Goal: Submit feedback/report problem

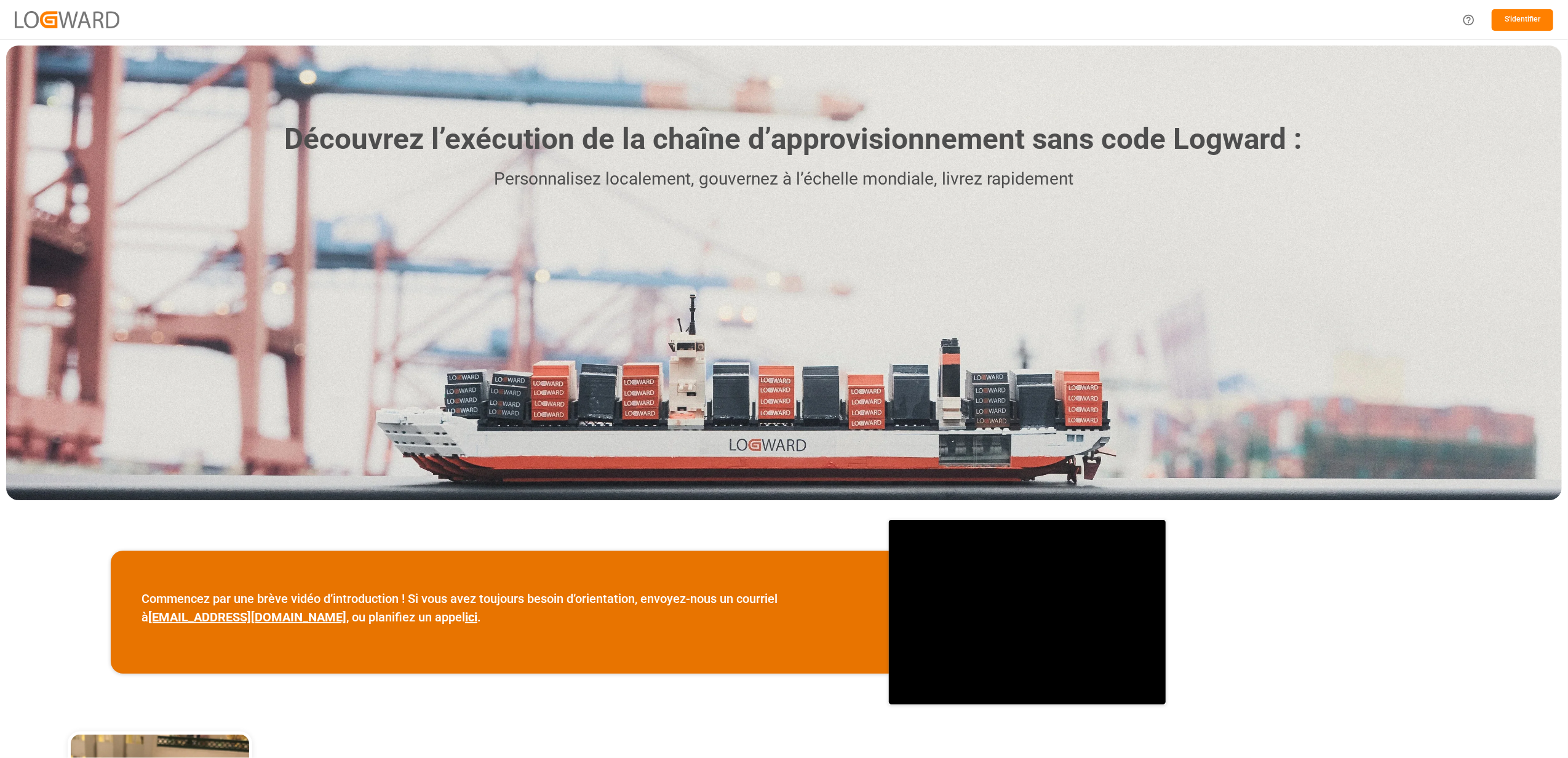
click at [1538, 21] on button "S'identifier" at bounding box center [1523, 20] width 61 height 21
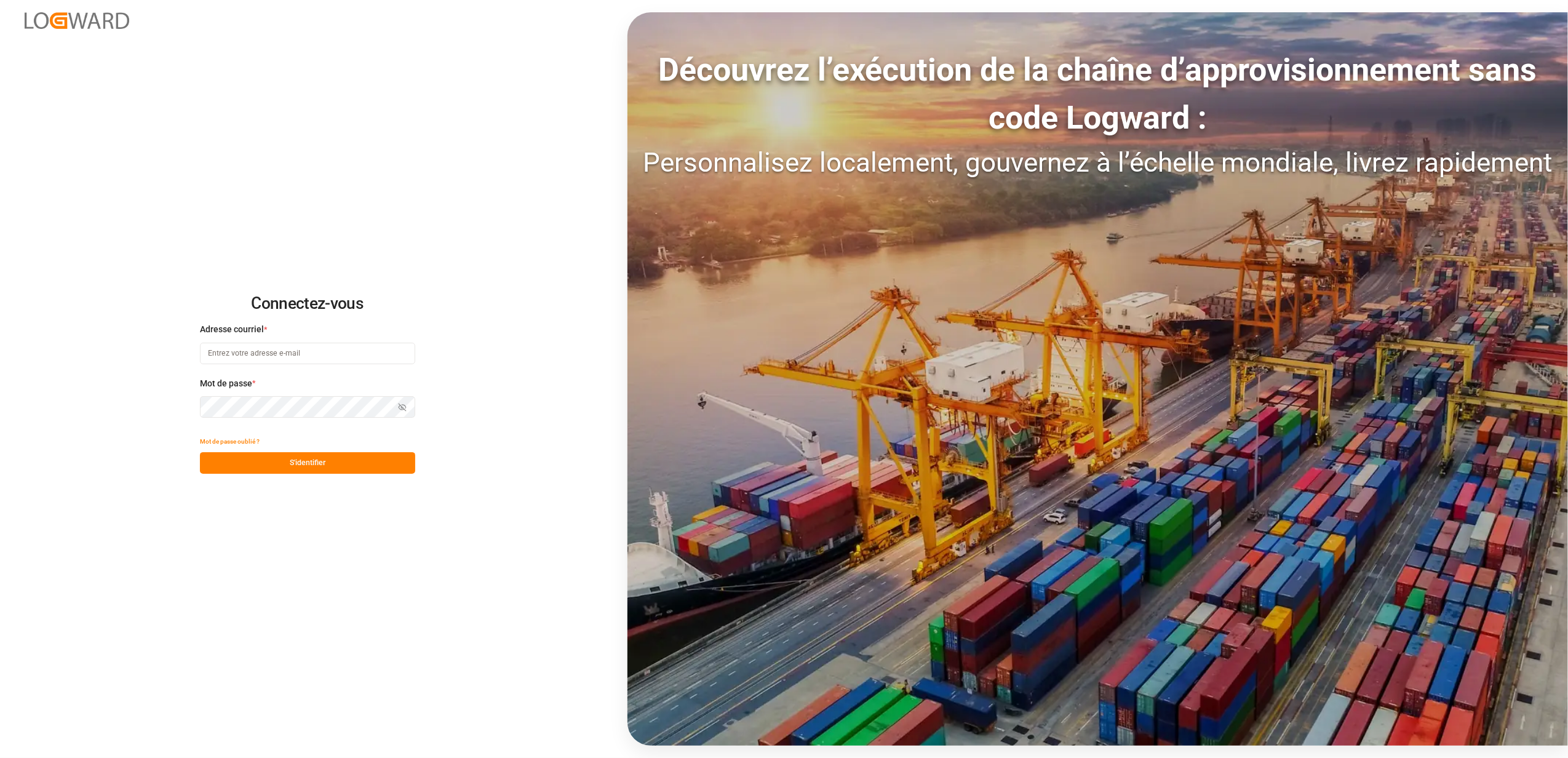
type input "faustine.gabilly@melitta.fr"
click at [354, 453] on button "S'identifier" at bounding box center [307, 462] width 215 height 21
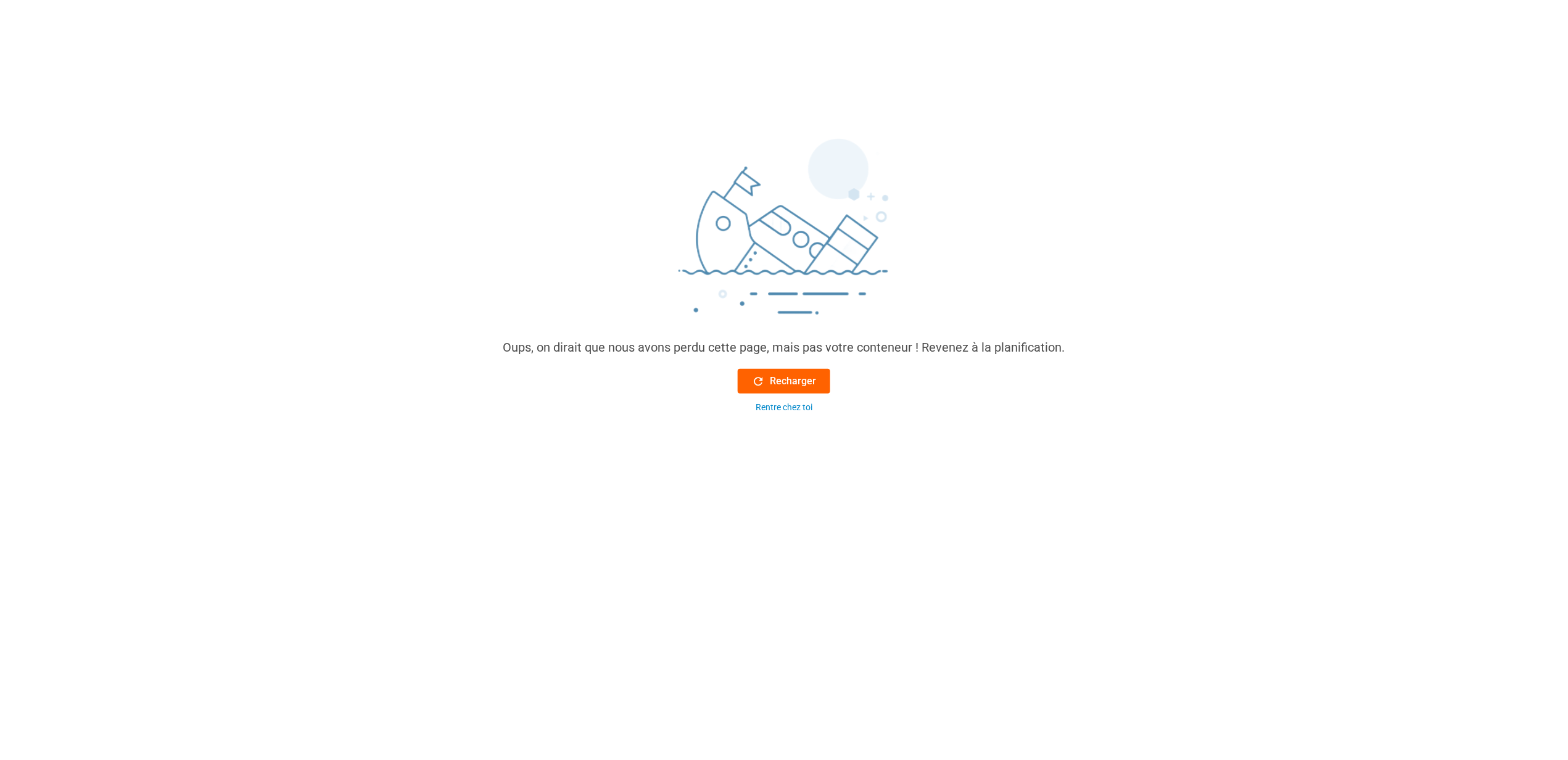
click at [794, 379] on font "Recharger" at bounding box center [793, 381] width 46 height 15
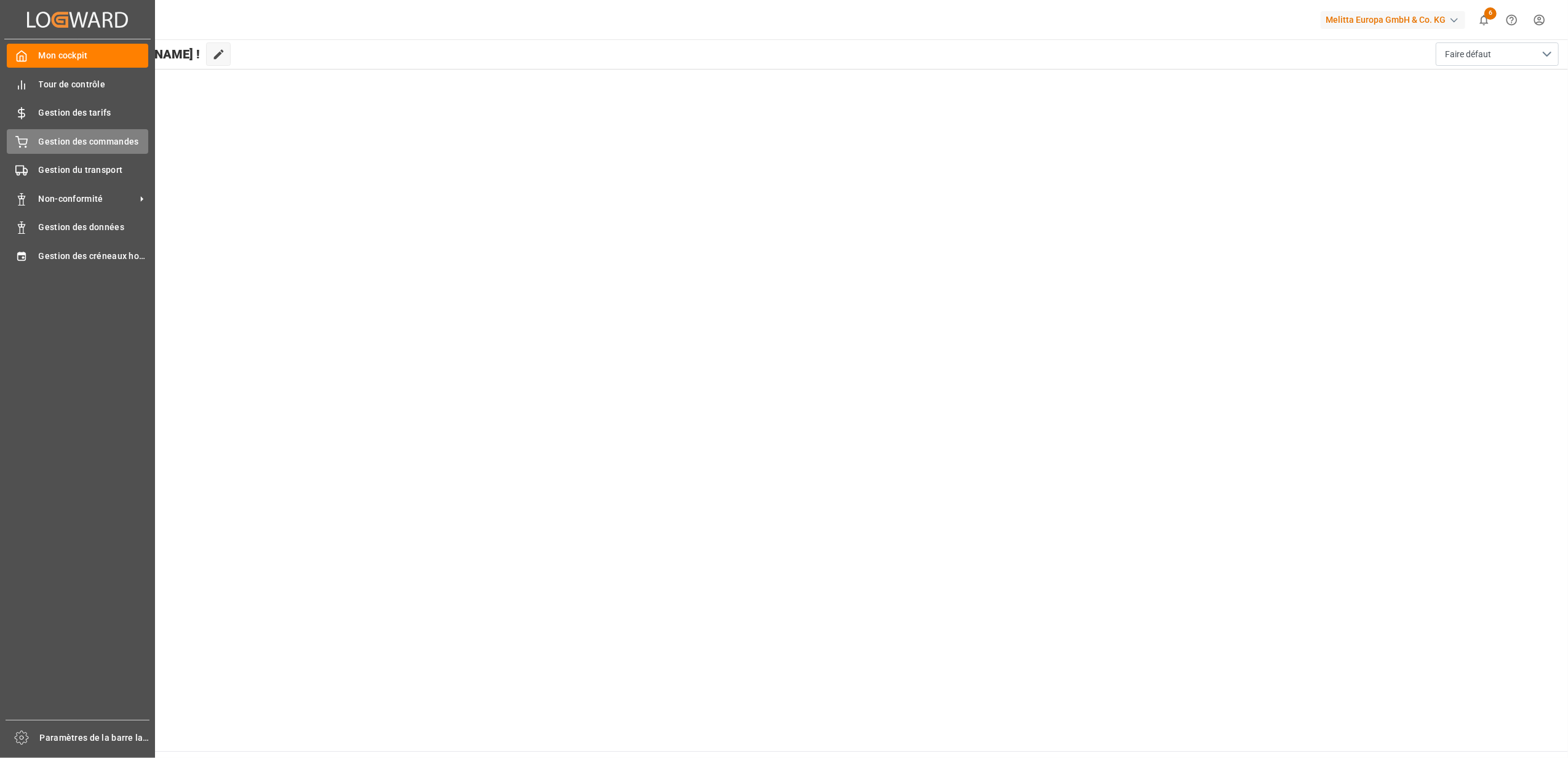
click at [47, 144] on span "Gestion des commandes" at bounding box center [93, 142] width 110 height 13
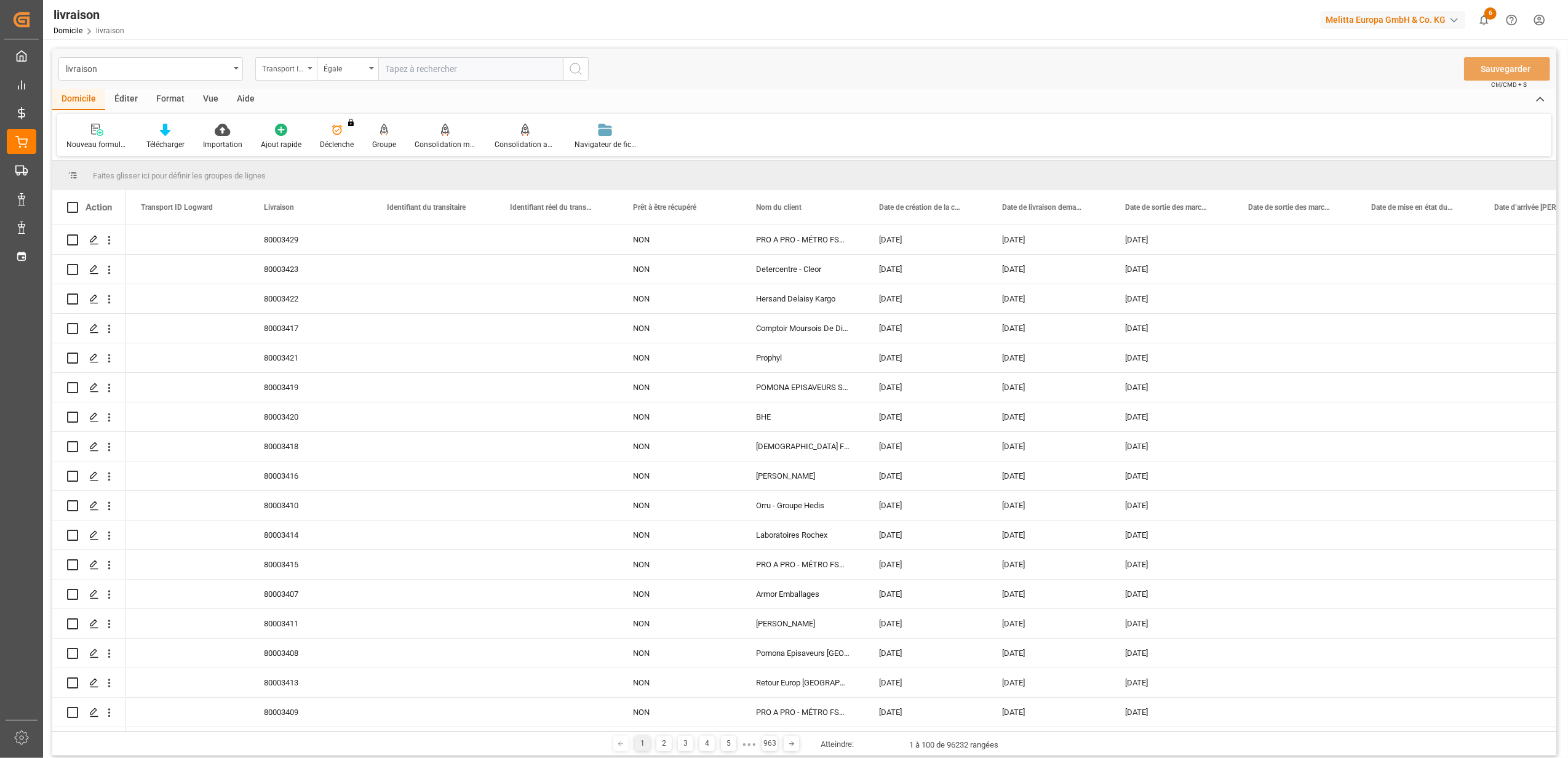
click at [309, 69] on icon "Ouvrir le menu" at bounding box center [310, 68] width 5 height 2
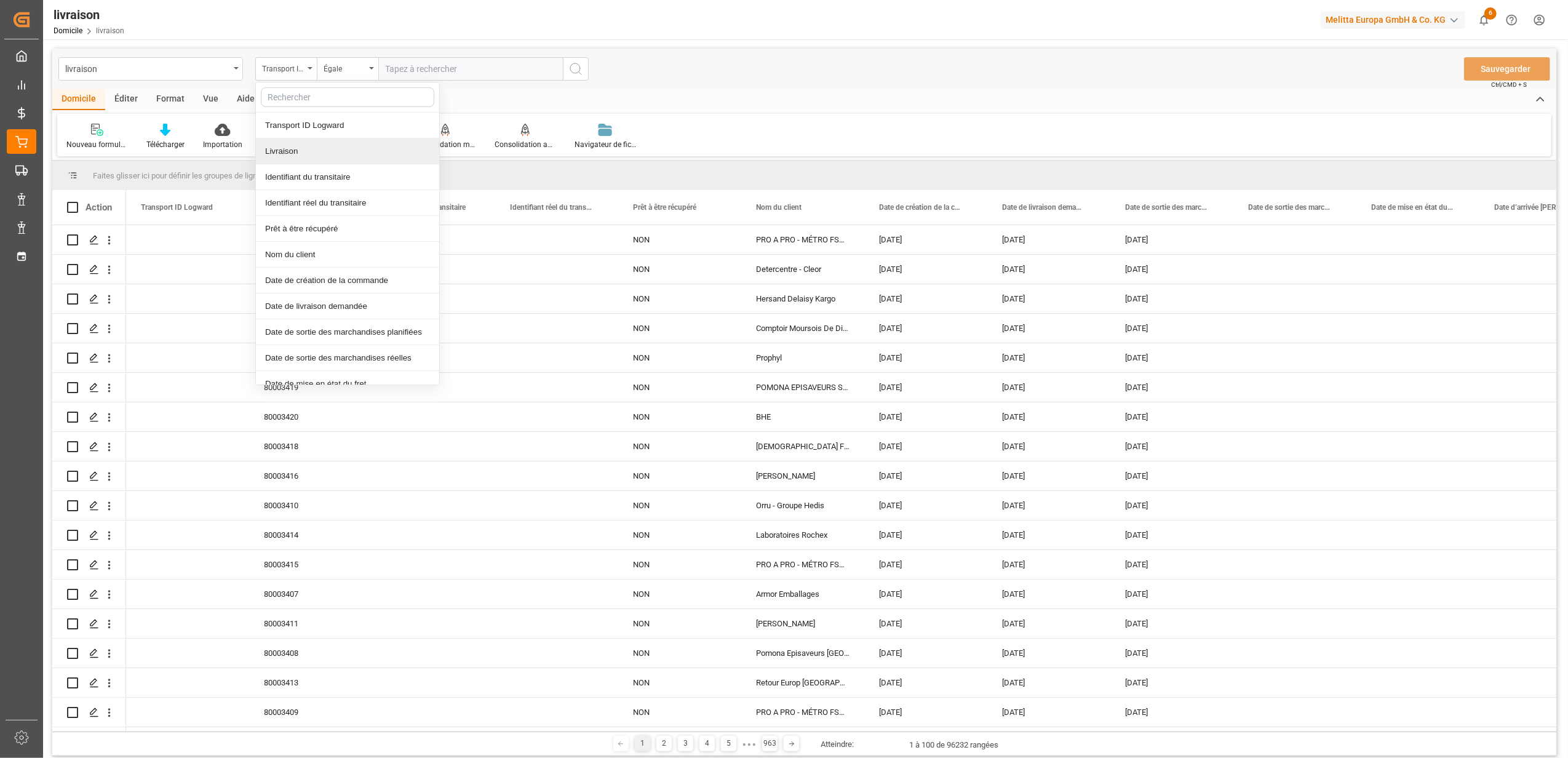
click at [334, 151] on div "Livraison" at bounding box center [347, 151] width 183 height 26
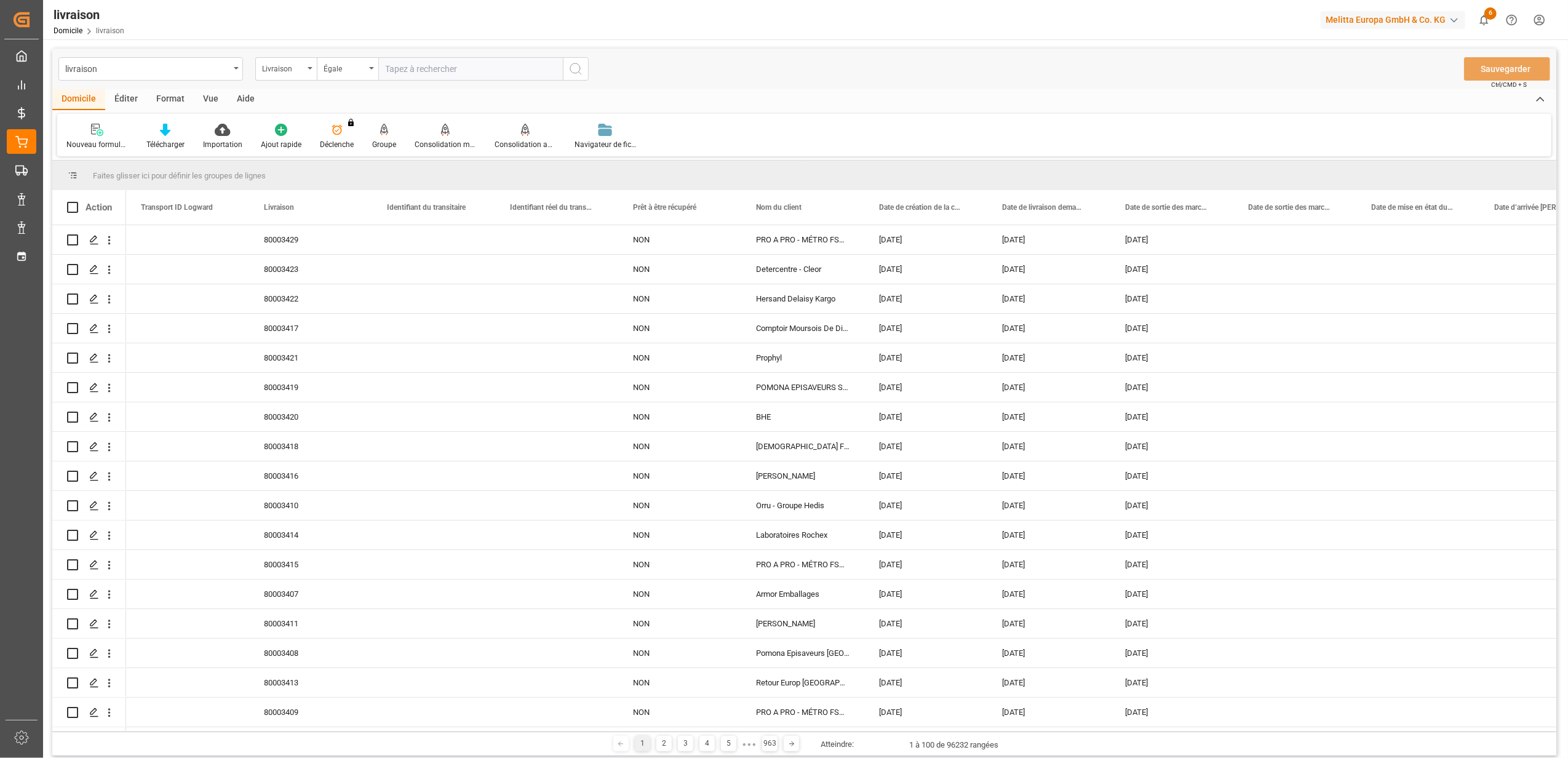
drag, startPoint x: 483, startPoint y: 69, endPoint x: 491, endPoint y: 69, distance: 8.0
click at [485, 68] on input "text" at bounding box center [470, 69] width 185 height 23
paste input "20378006"
type input "20378006"
click at [569, 72] on icon "Bouton de recherche" at bounding box center [576, 69] width 15 height 15
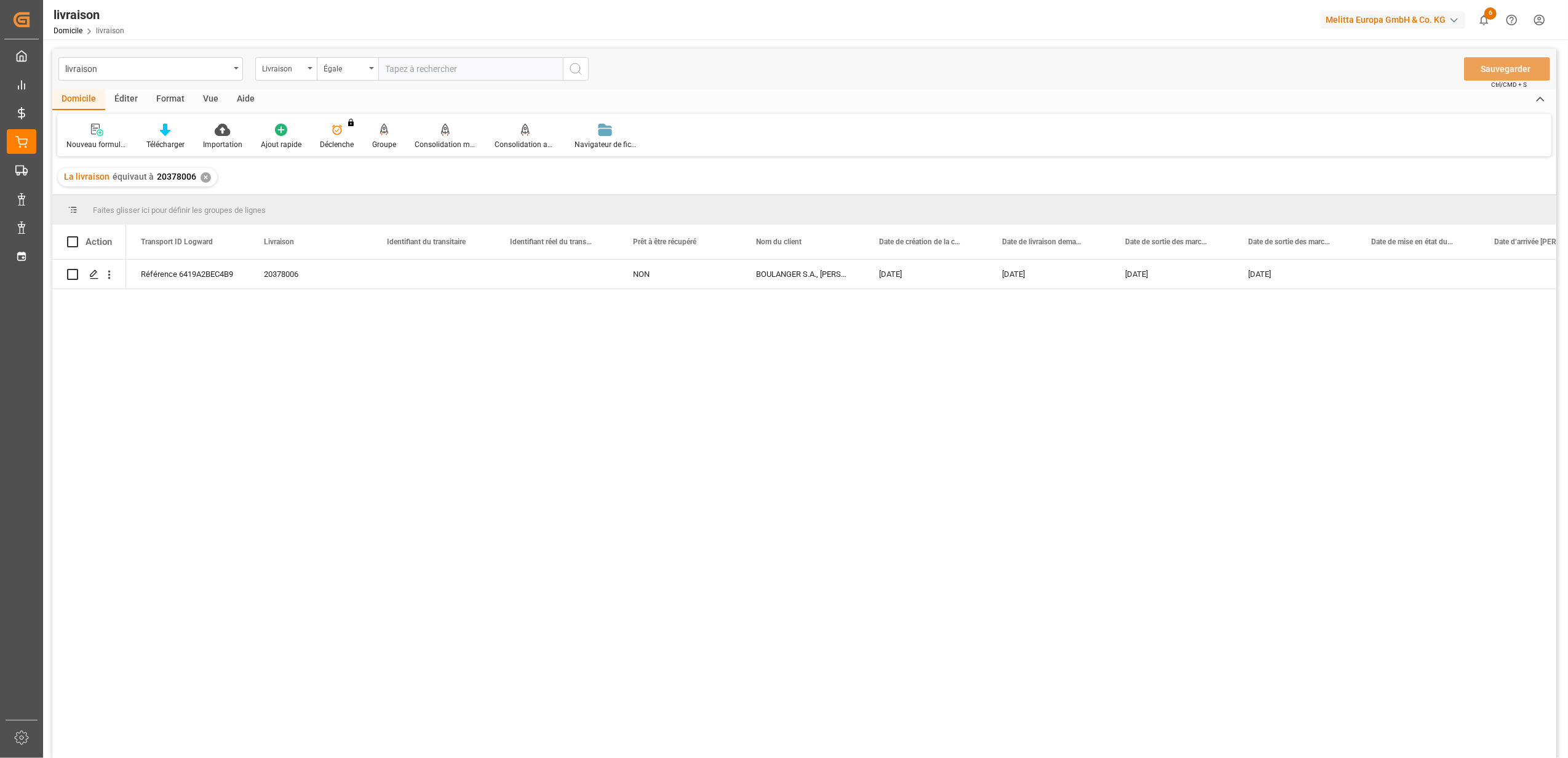
drag, startPoint x: 845, startPoint y: 390, endPoint x: 1379, endPoint y: 459, distance: 538.4
click at [1364, 483] on div "Référence 6419A2BEC4B9 20378006 NON BOULANGER S.A., VILLENEUVE, D ASQ 15-09-202…" at bounding box center [841, 513] width 1430 height 507
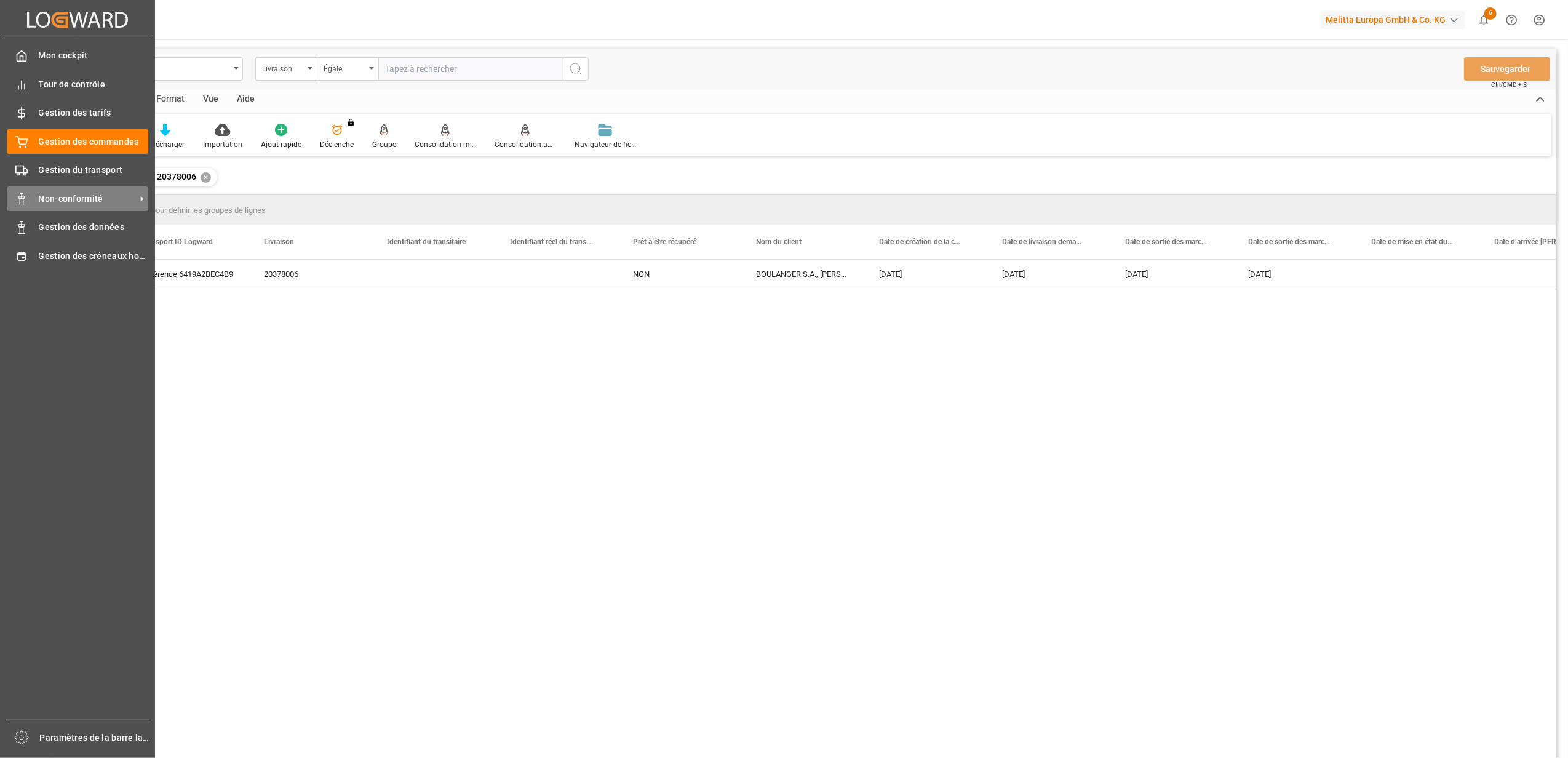
click at [69, 198] on span "Non-conformité" at bounding box center [87, 199] width 97 height 13
click at [75, 198] on span "Non-conformité" at bounding box center [87, 199] width 97 height 13
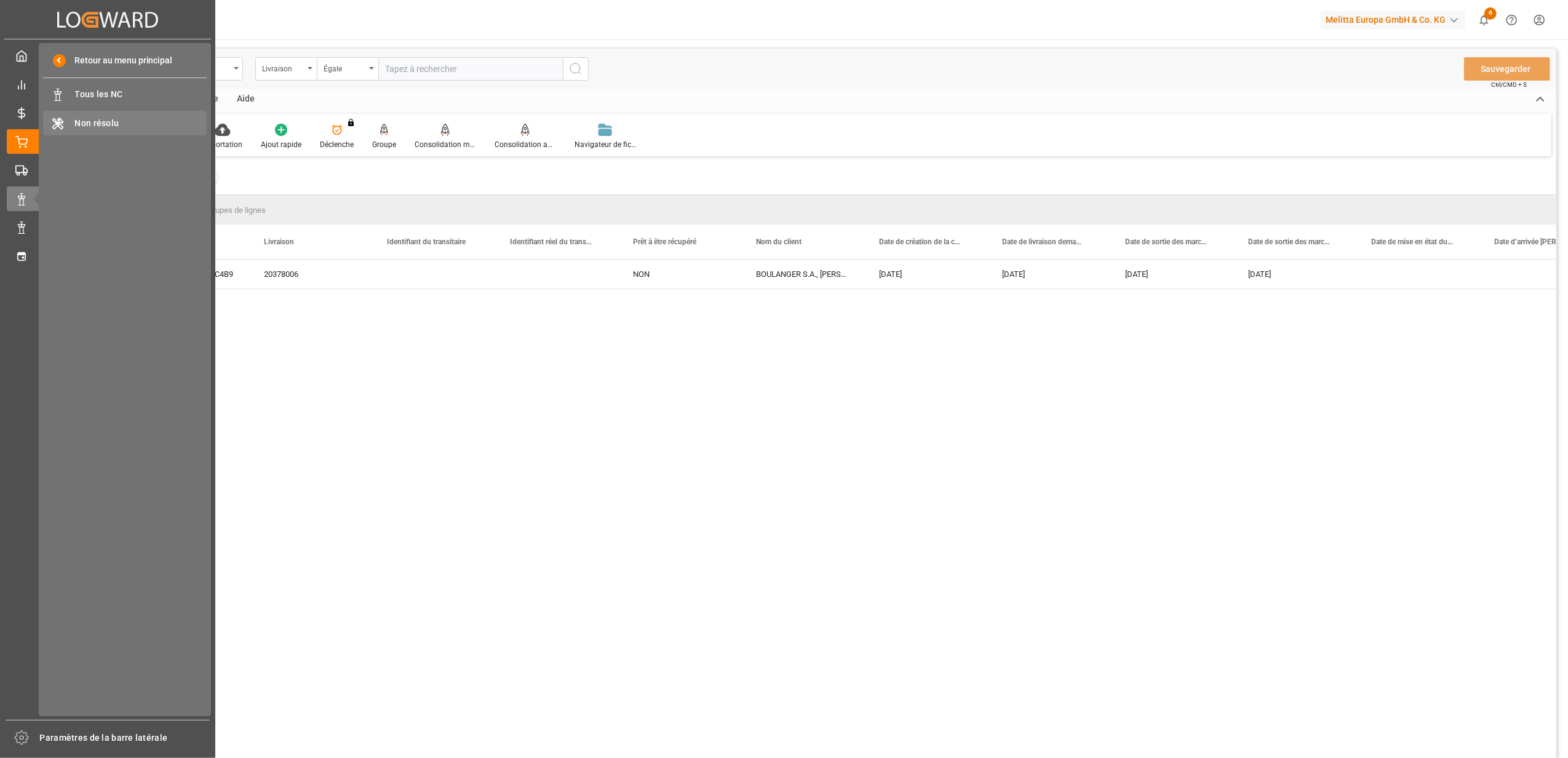
click at [97, 124] on span "Non résolu" at bounding box center [141, 123] width 132 height 13
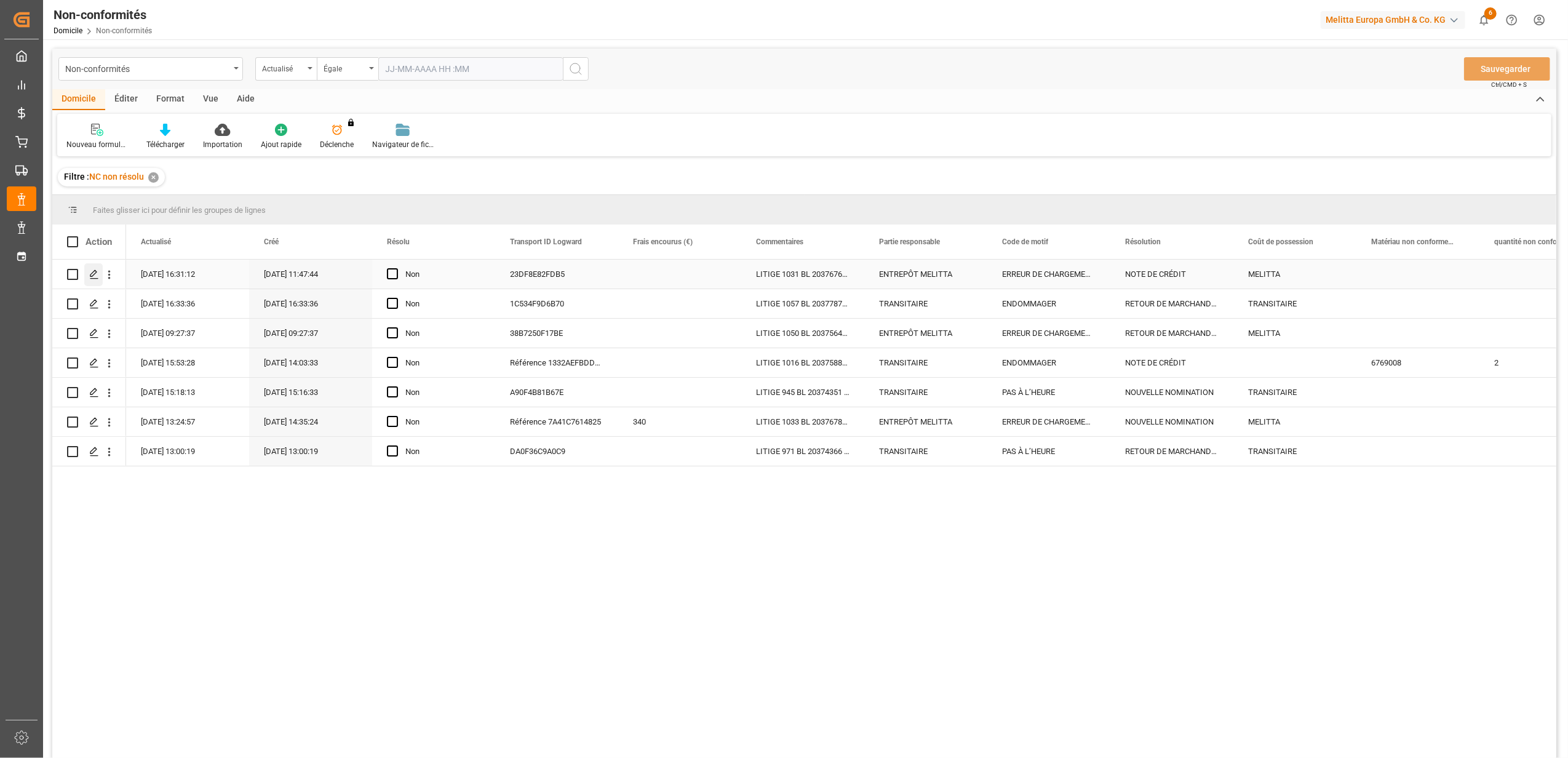
click at [97, 276] on icon "Appuyez sur ESPACE pour sélectionner cette rangée." at bounding box center [93, 274] width 9 height 9
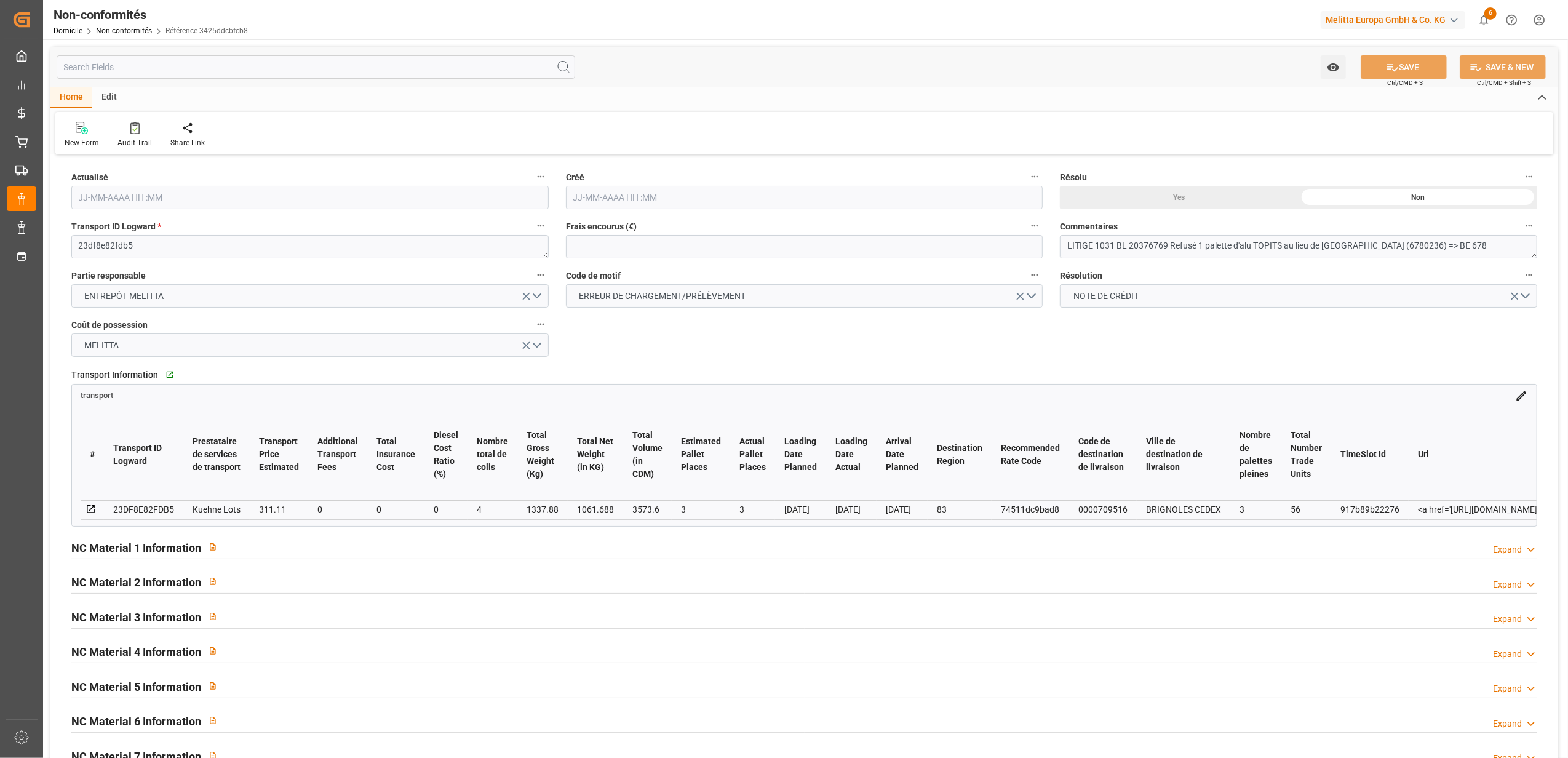
type input "18-09-2025 14:31"
type input "04-09-2025 09:47"
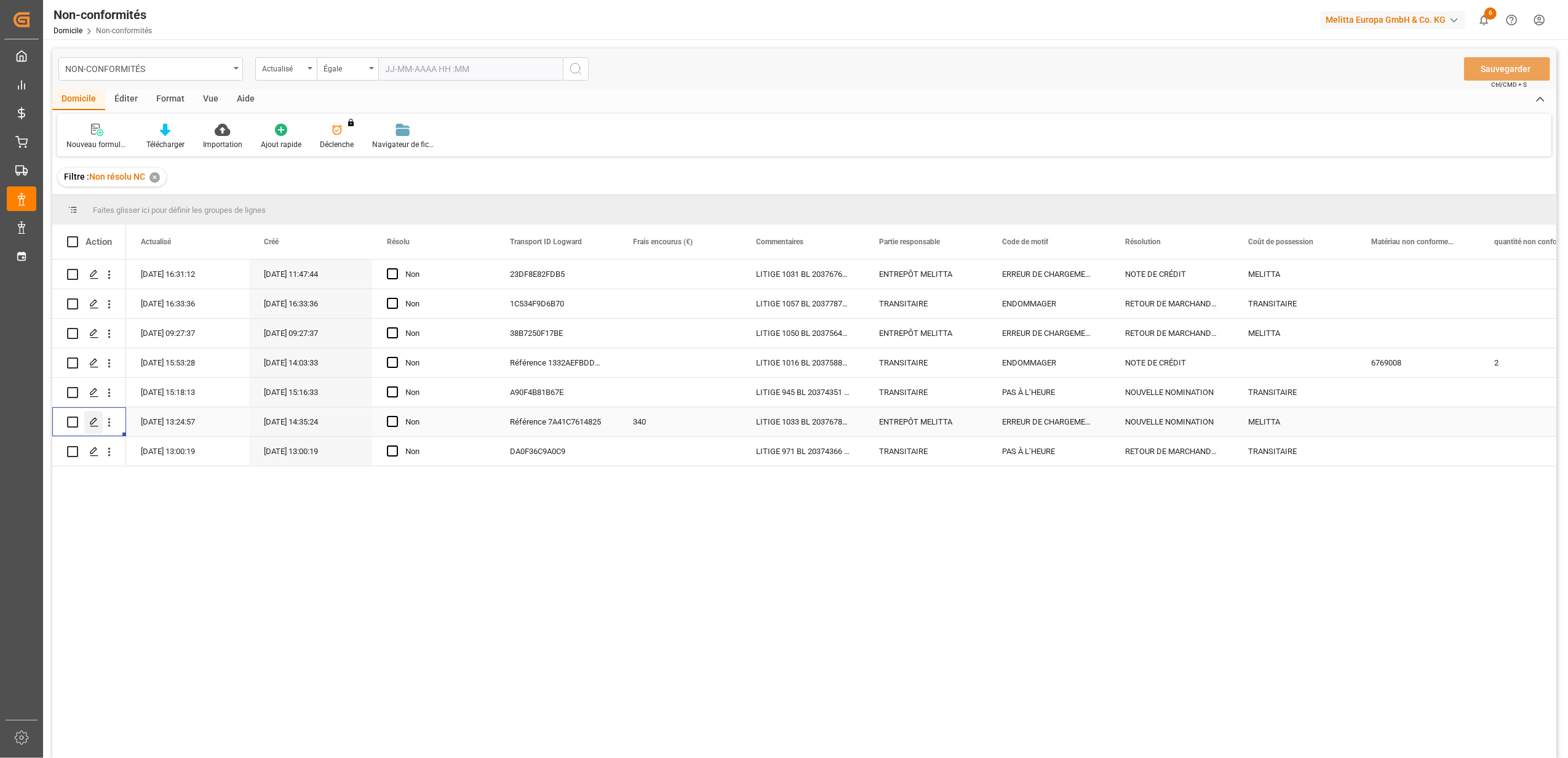
click at [91, 429] on div "Appuyez sur ESPACE pour sélectionner cette rangée." at bounding box center [93, 422] width 18 height 23
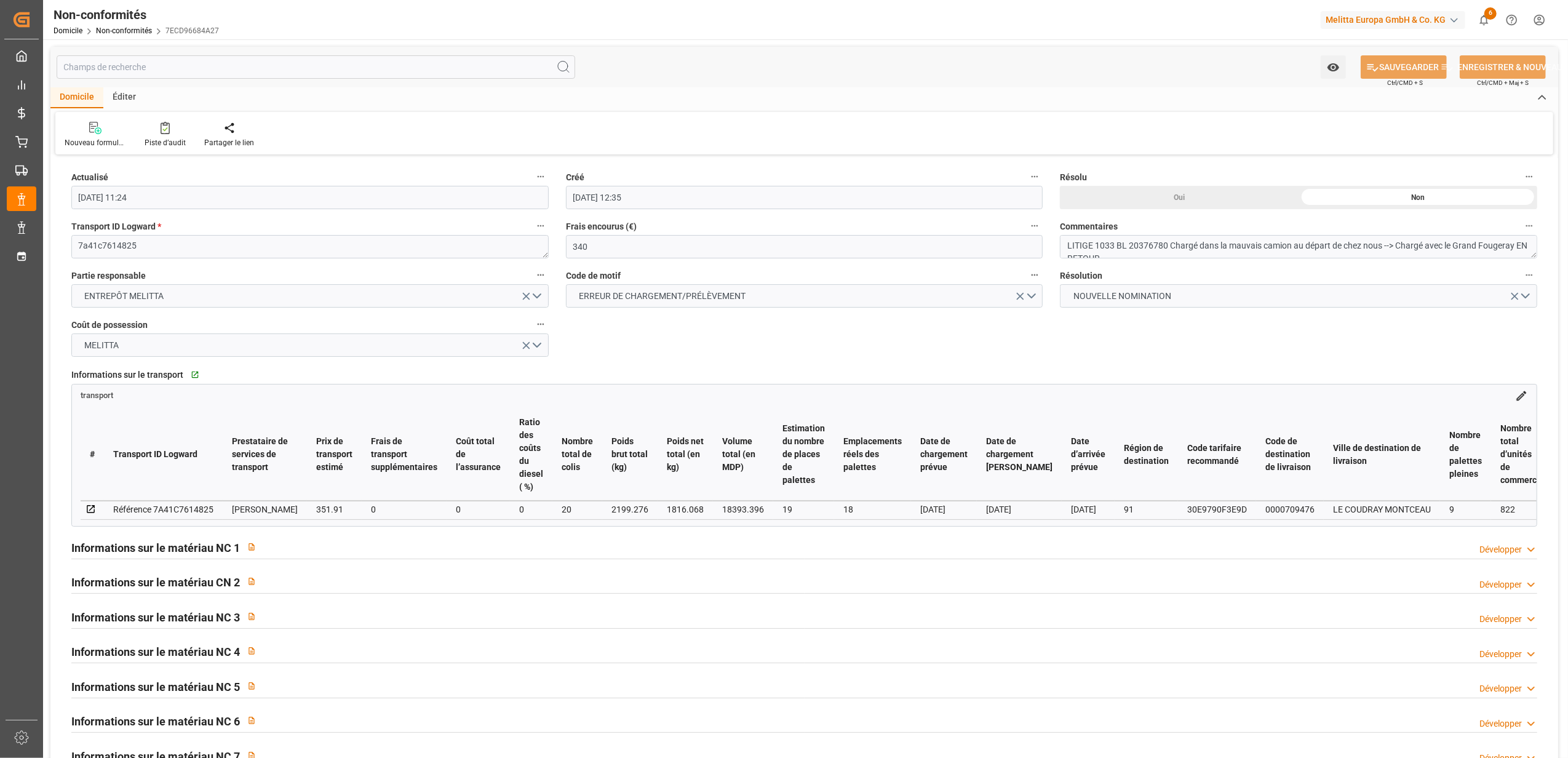
click at [1188, 198] on div "Oui" at bounding box center [1179, 198] width 239 height 23
click at [1403, 68] on font "SAUVEGARDER" at bounding box center [1410, 67] width 60 height 13
type input "22-09-2025 06:38"
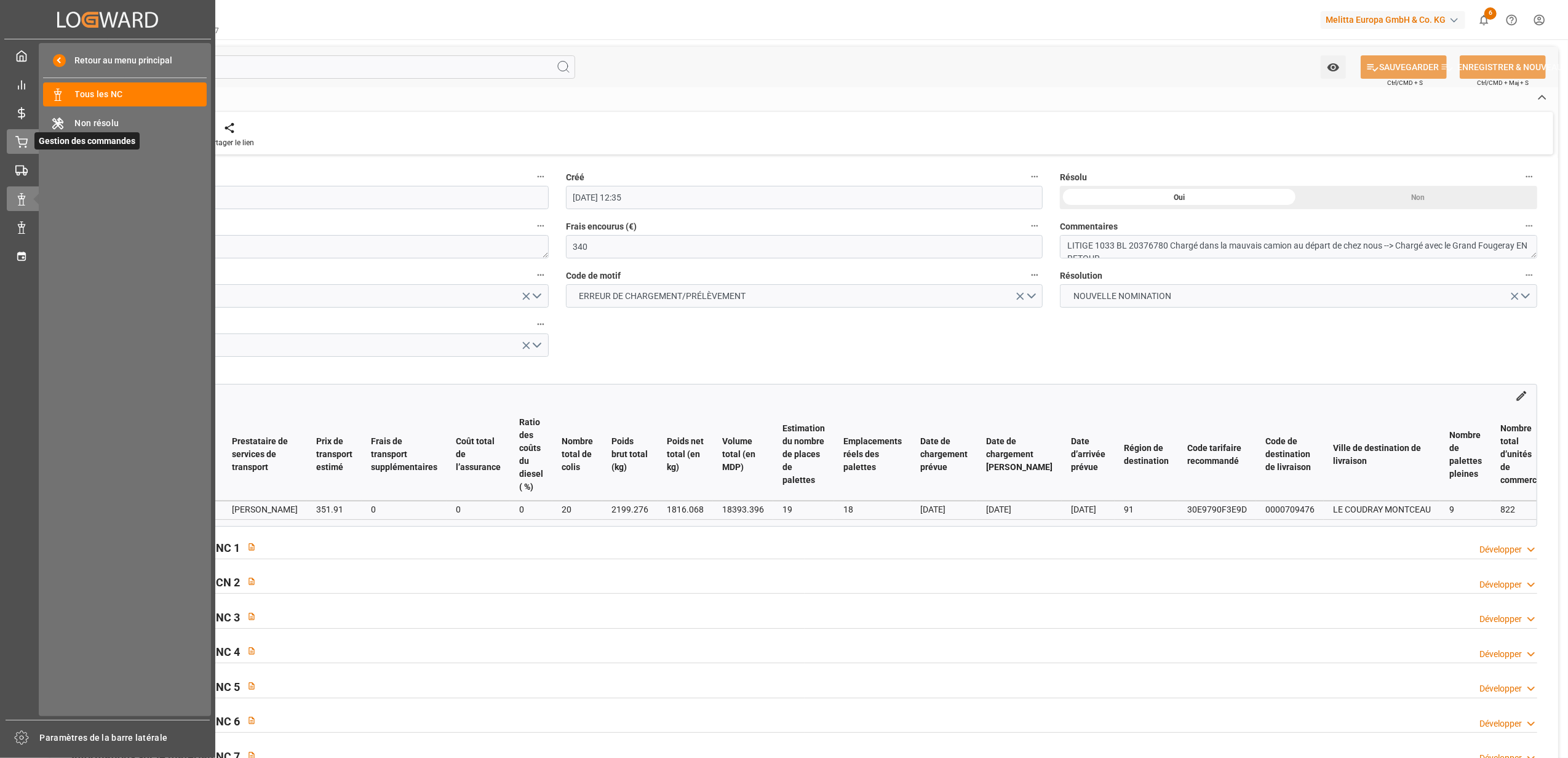
click at [13, 143] on div at bounding box center [17, 142] width 21 height 13
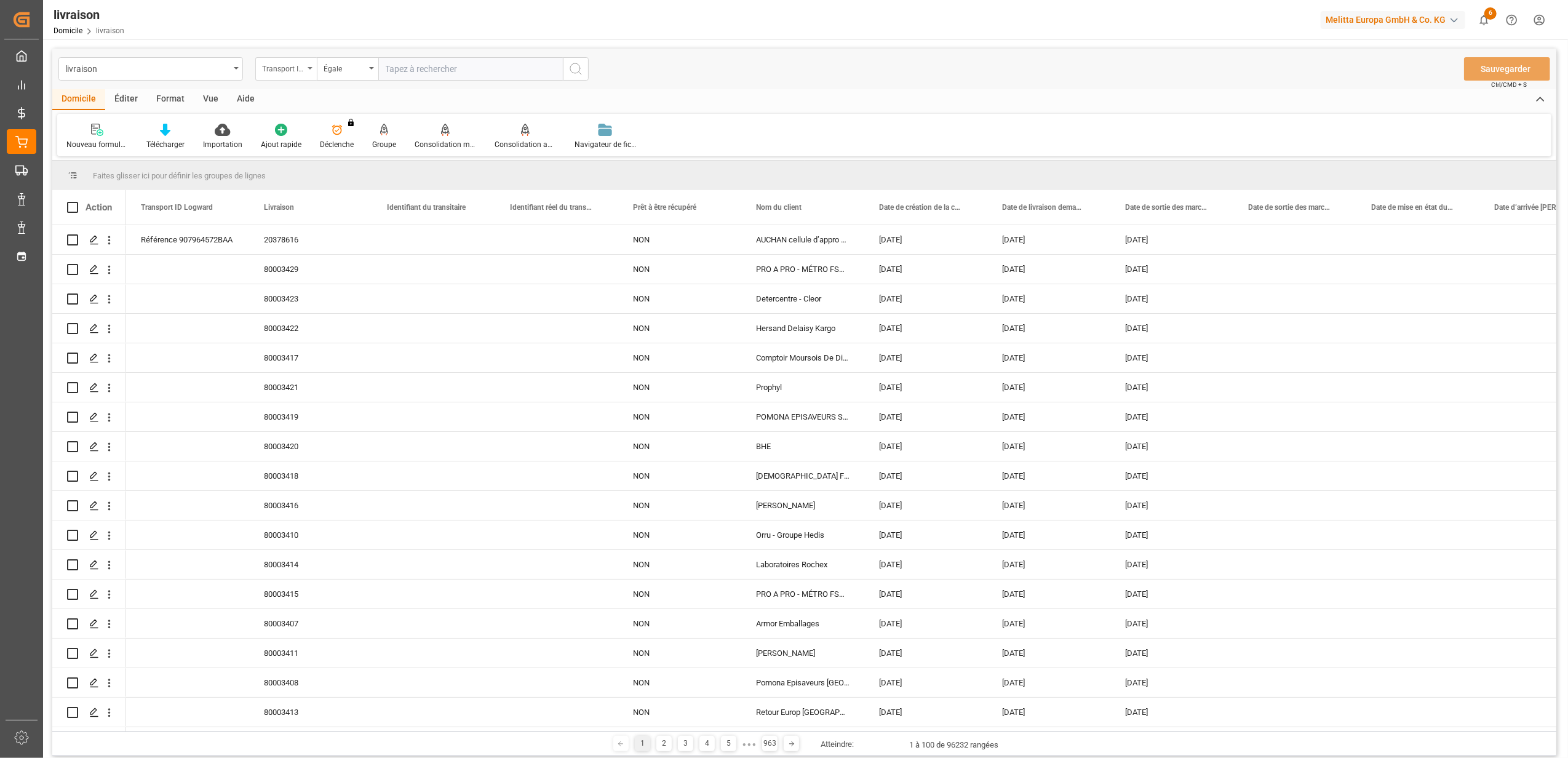
click at [306, 69] on div "Transport ID Logward" at bounding box center [286, 69] width 61 height 23
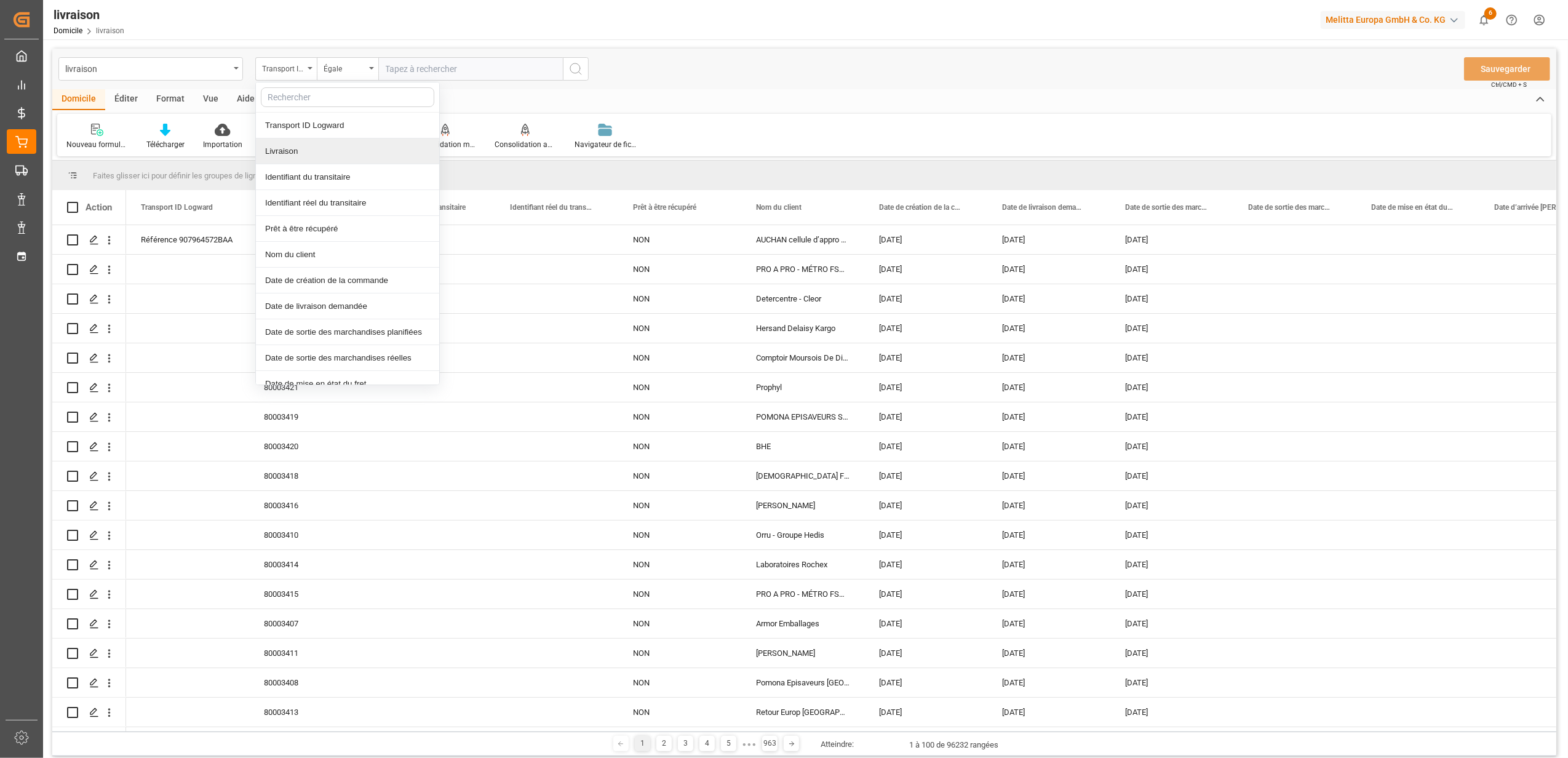
click at [320, 156] on div "Livraison" at bounding box center [347, 151] width 183 height 26
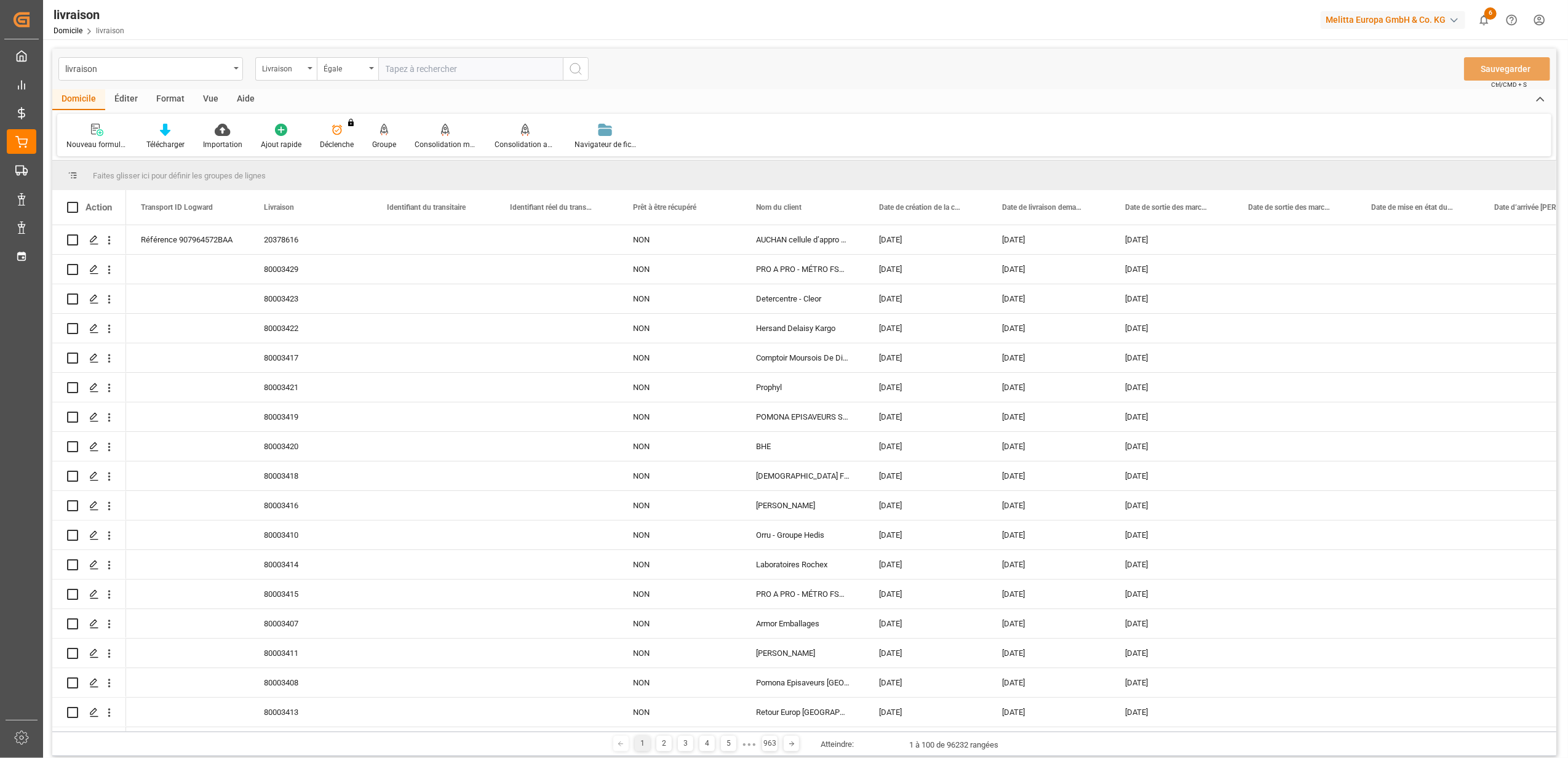
click at [491, 61] on input "text" at bounding box center [470, 69] width 185 height 23
type input "20377910"
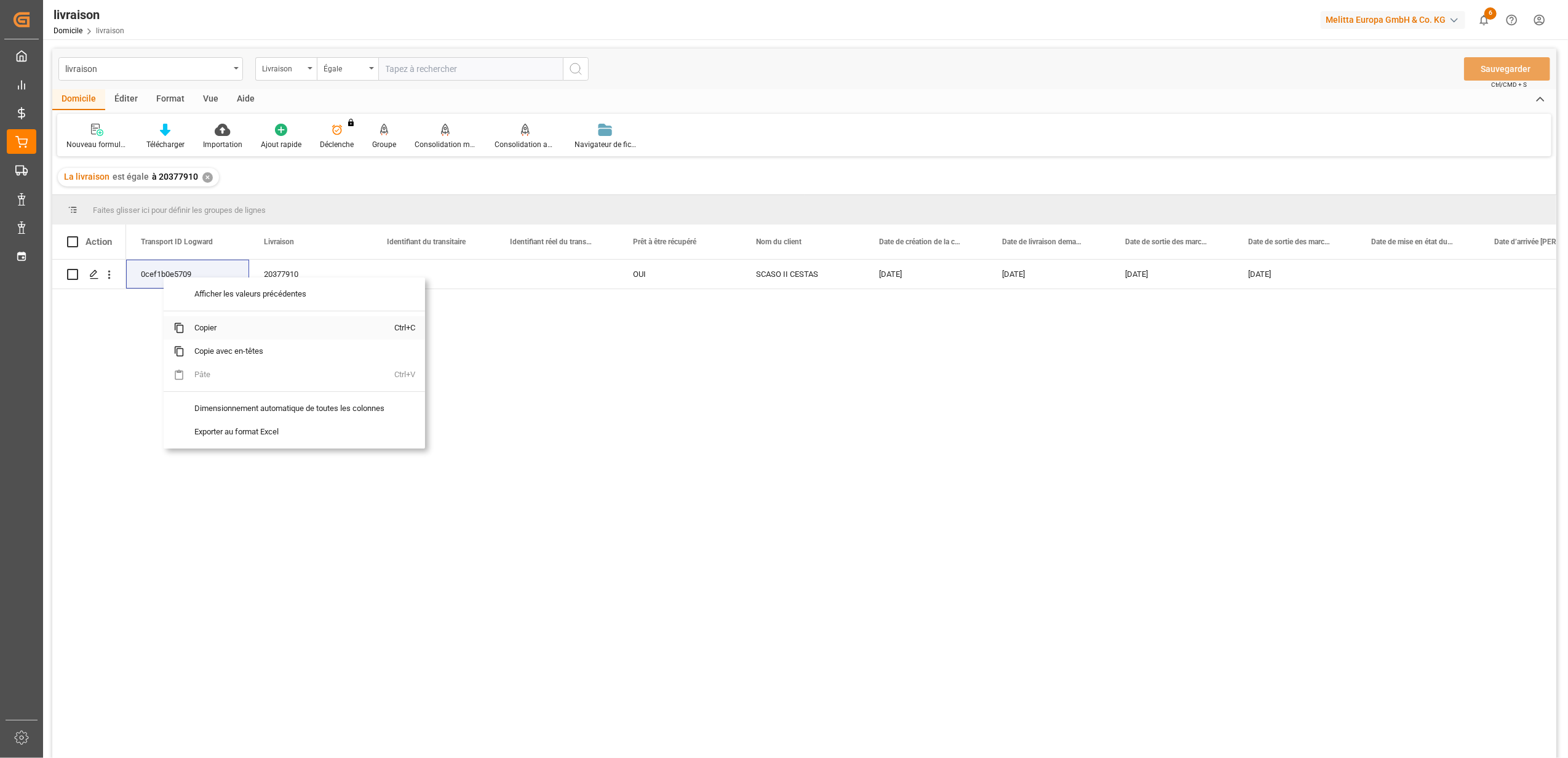
click at [208, 327] on span "Copier" at bounding box center [289, 328] width 210 height 23
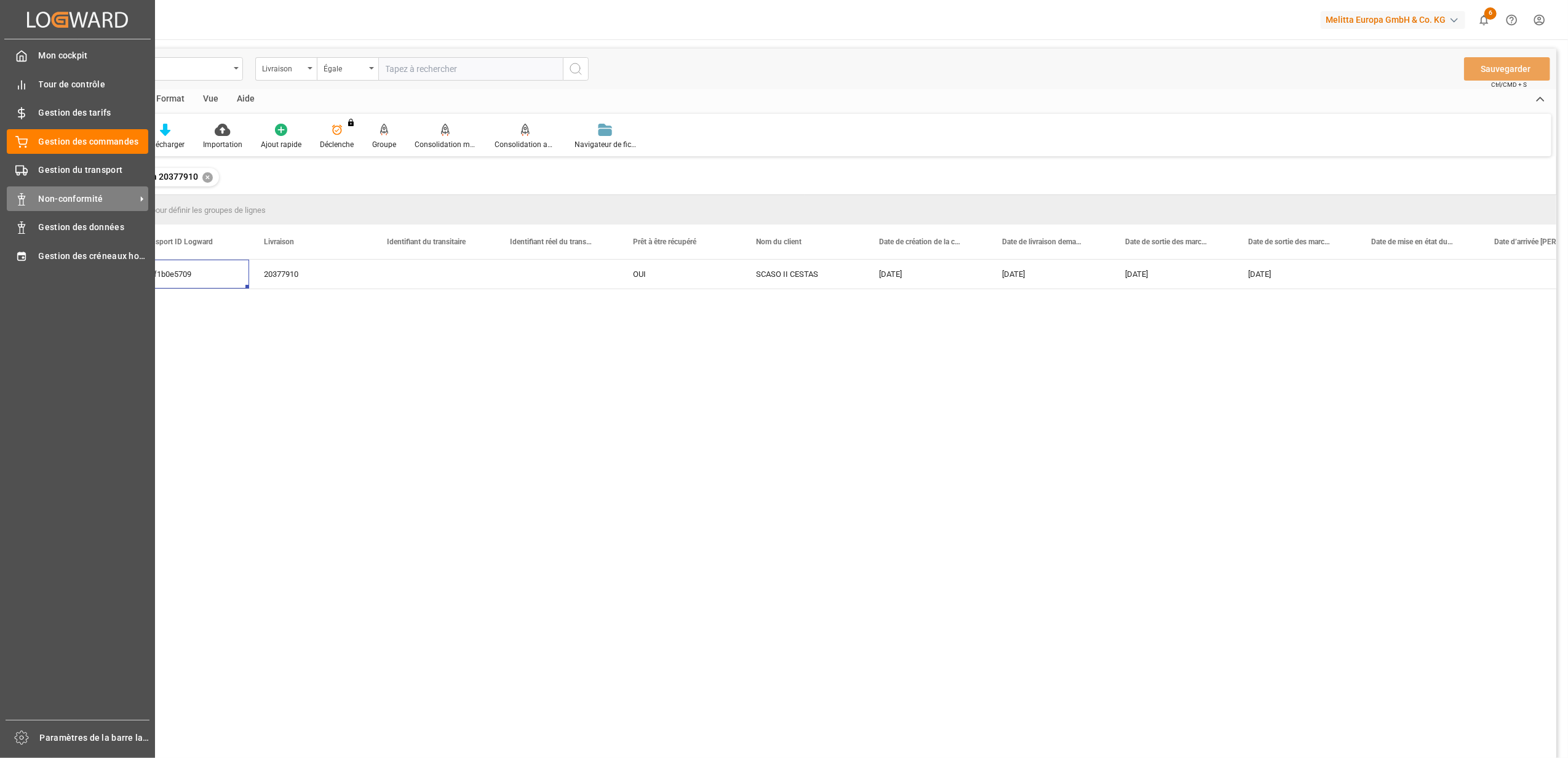
click at [64, 194] on span "Non-conformité" at bounding box center [87, 199] width 97 height 13
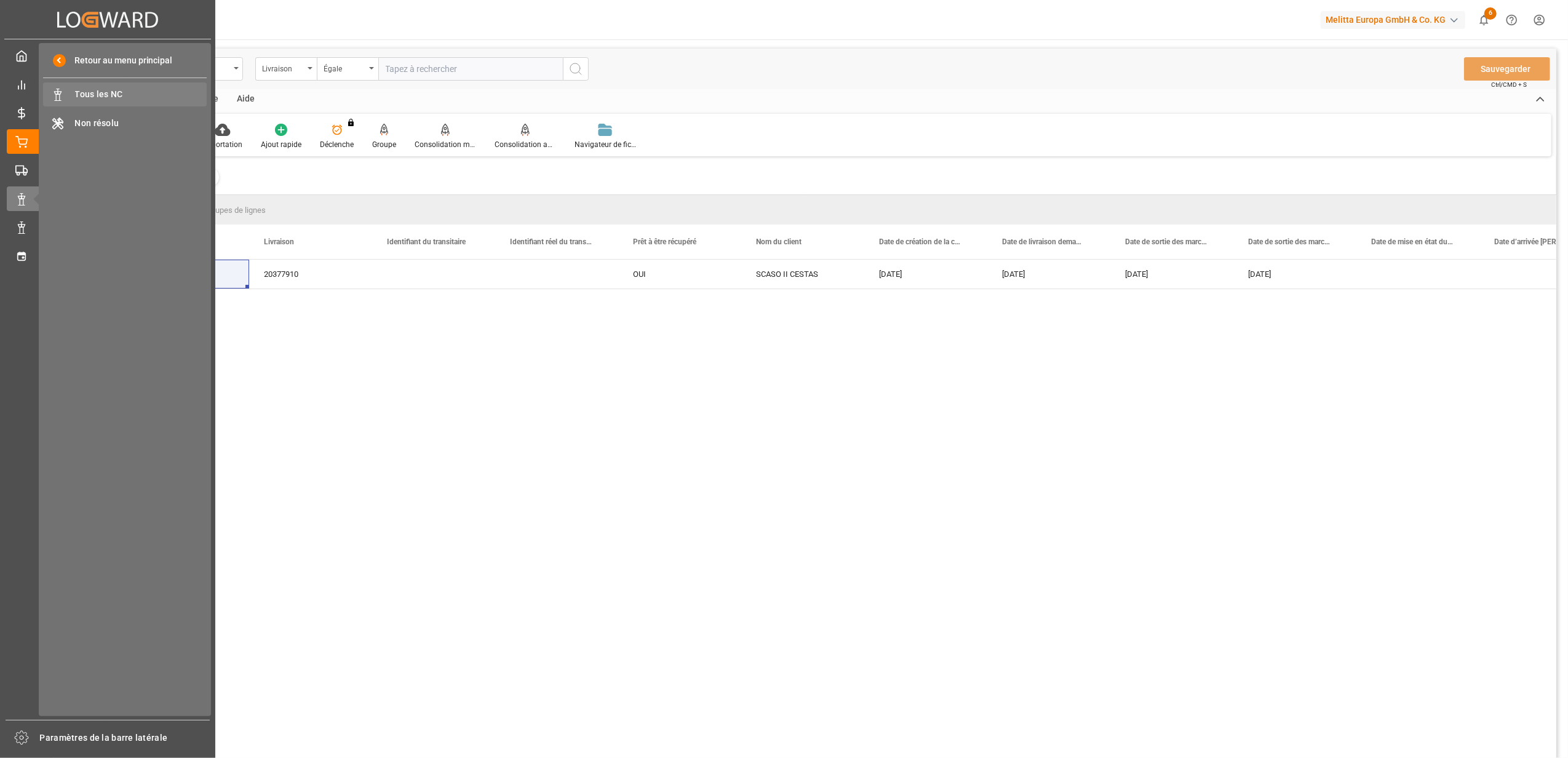
click at [156, 95] on span "Tous les NC" at bounding box center [141, 95] width 132 height 13
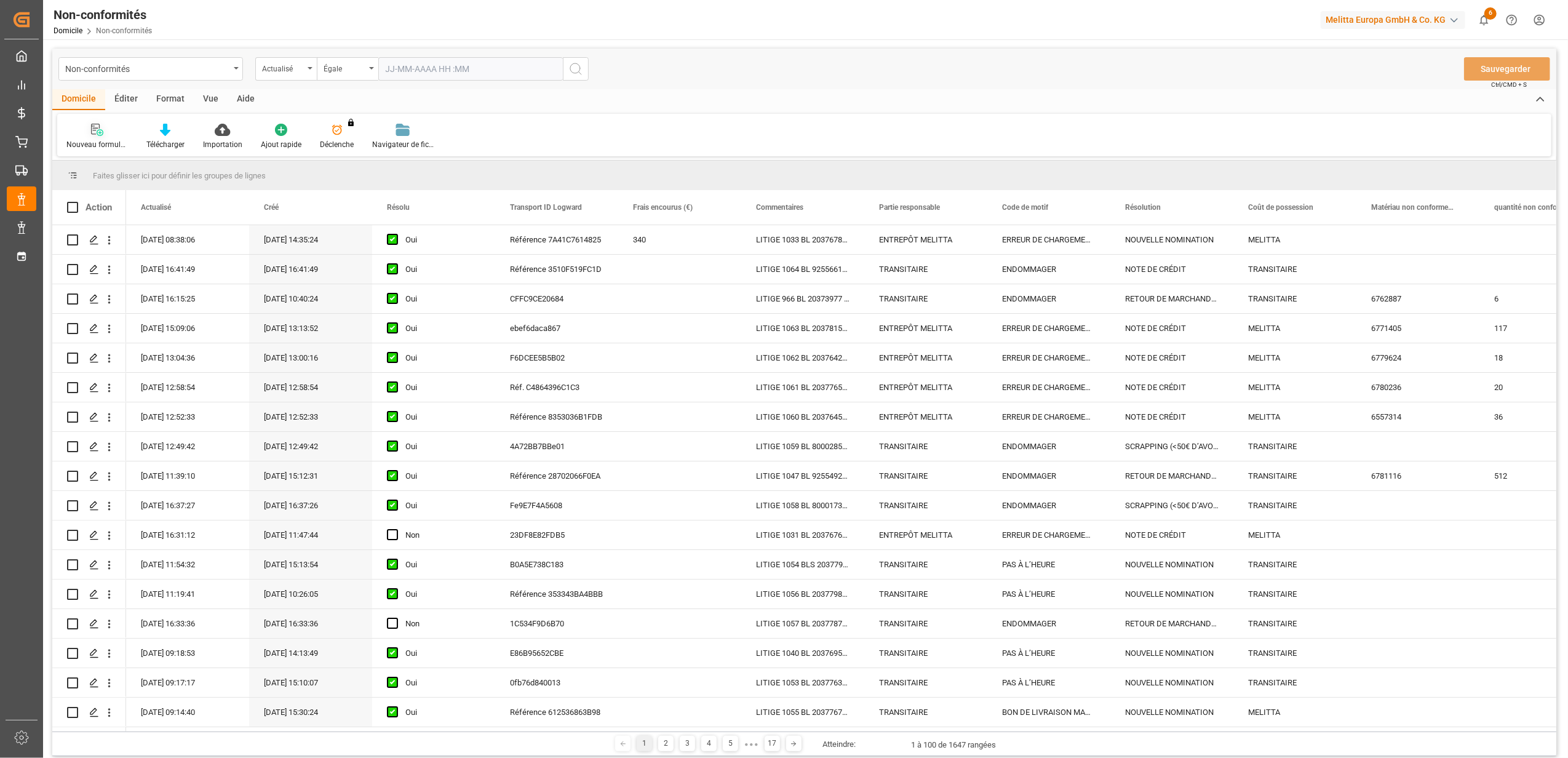
click at [101, 128] on icon at bounding box center [97, 129] width 12 height 12
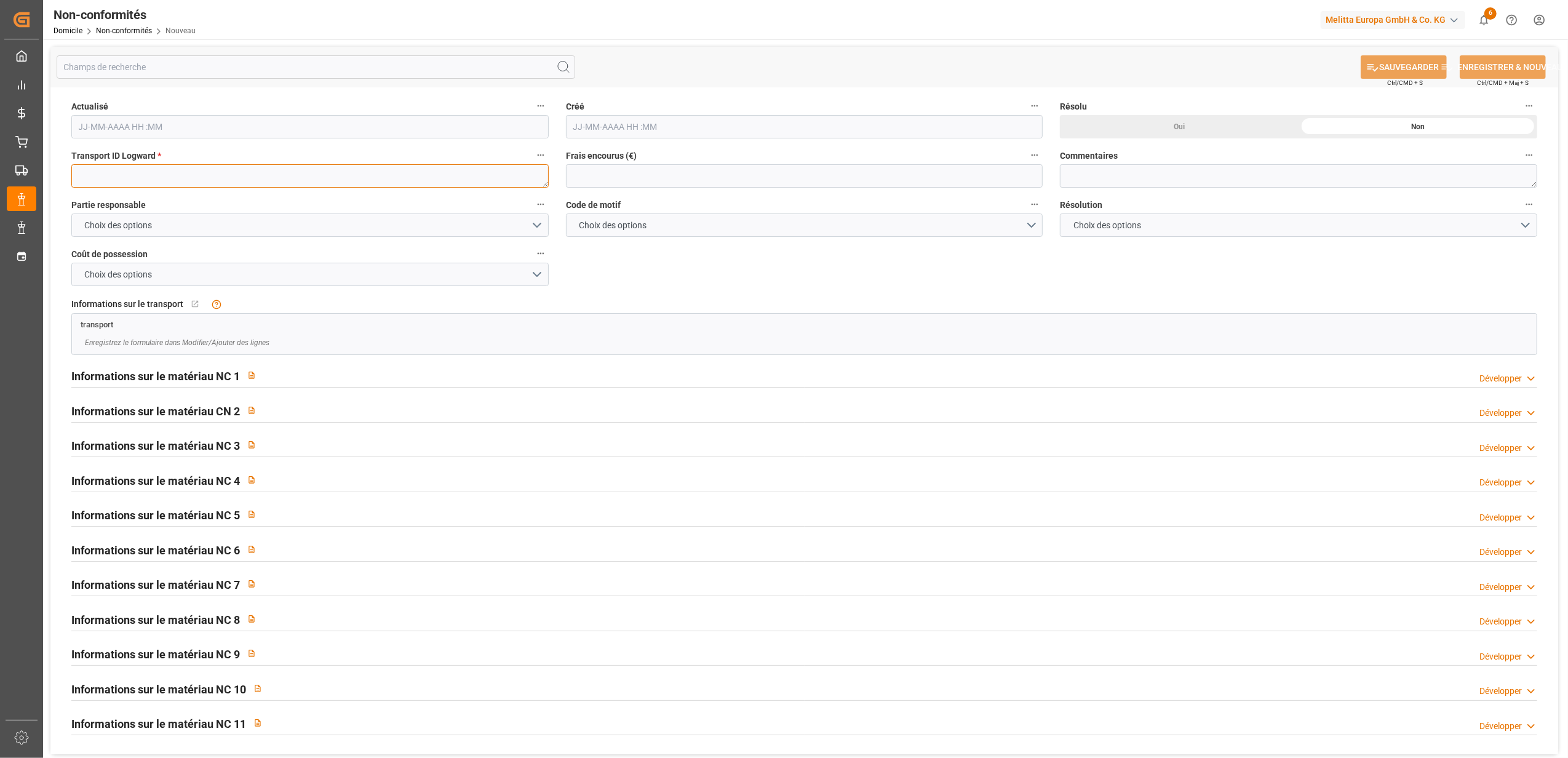
click at [117, 180] on textarea at bounding box center [310, 176] width 477 height 23
paste textarea "0cef1b0e5709"
type textarea "0cef1b0e5709"
click at [539, 226] on button "Choix des options" at bounding box center [310, 225] width 477 height 23
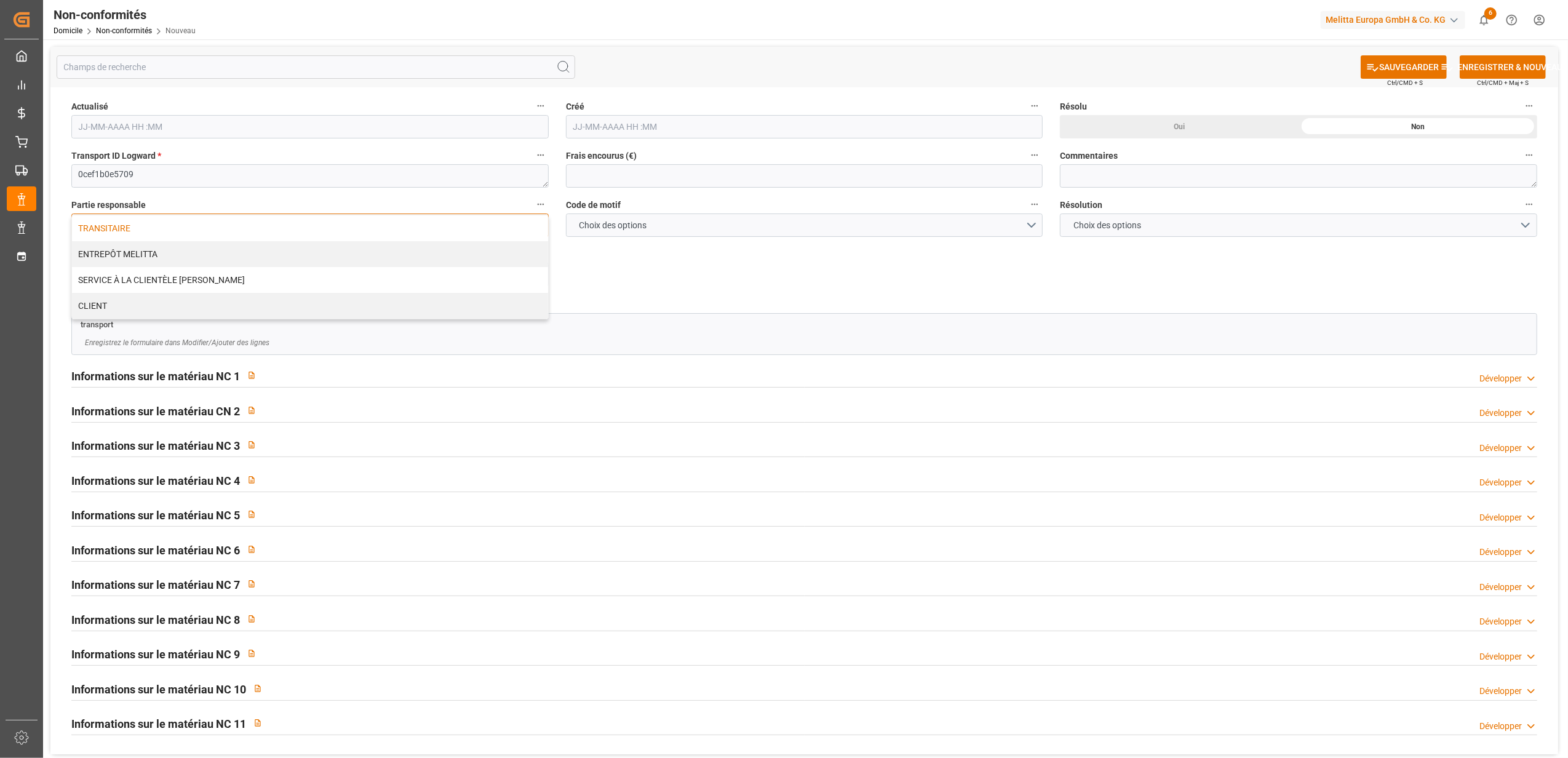
click at [272, 225] on div "TRANSITAIRE" at bounding box center [310, 228] width 476 height 26
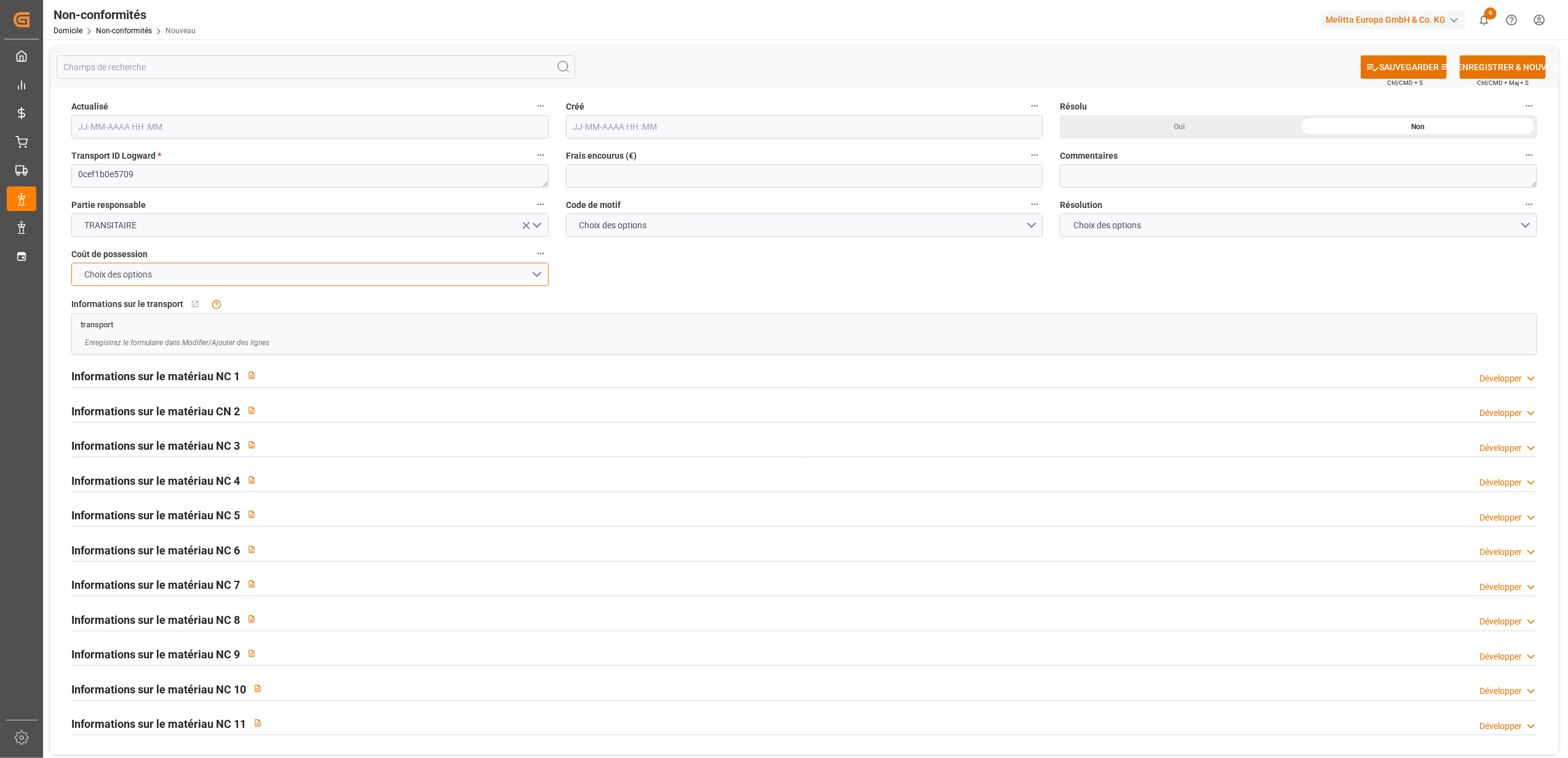
click at [534, 276] on button "Choix des options" at bounding box center [310, 275] width 477 height 23
click at [341, 284] on div "TRANSITAIRE" at bounding box center [310, 277] width 476 height 26
click at [1034, 225] on button "Choix des options" at bounding box center [804, 225] width 477 height 23
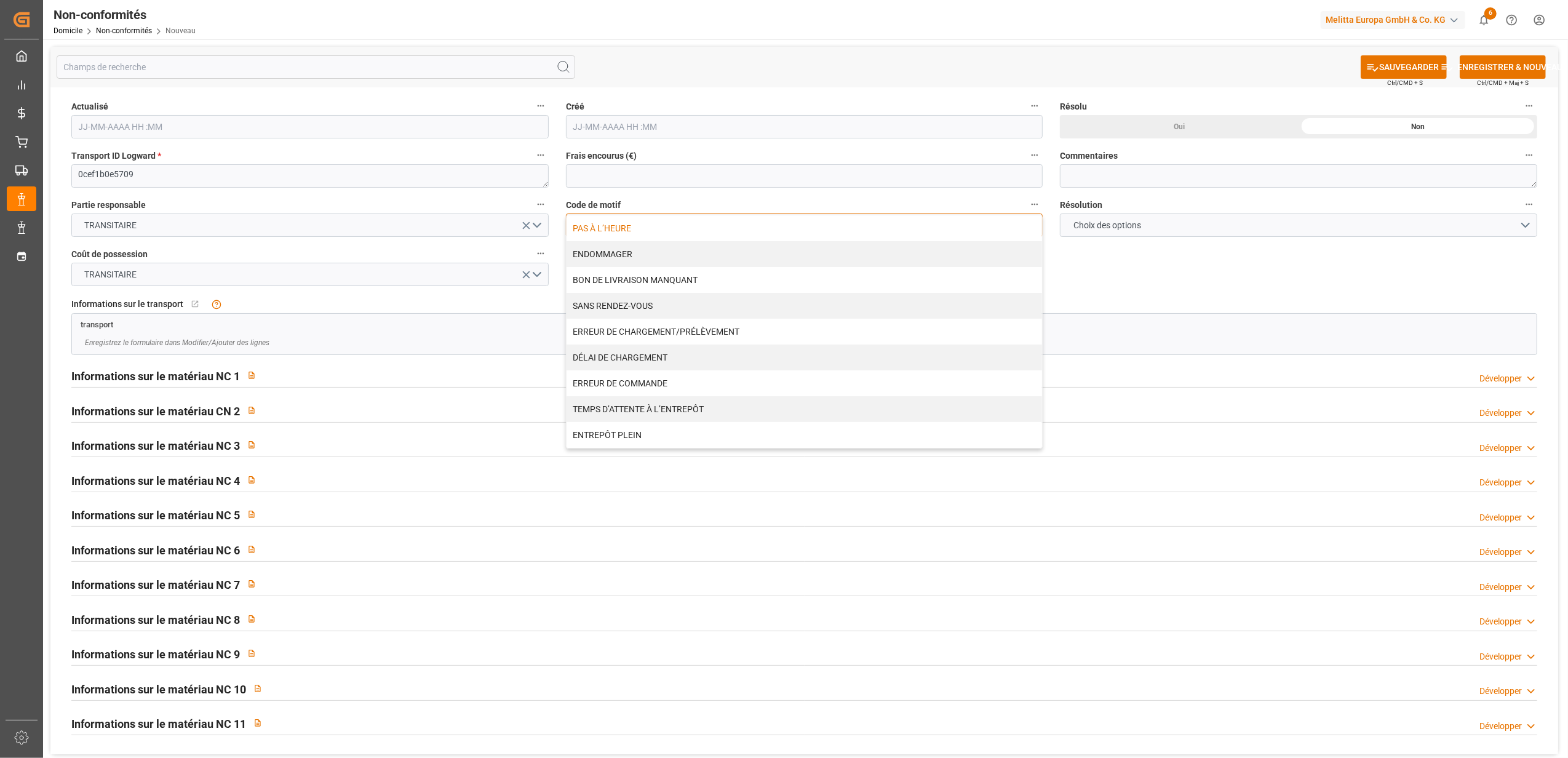
click at [914, 226] on div "PAS À L’HEURE" at bounding box center [804, 228] width 476 height 26
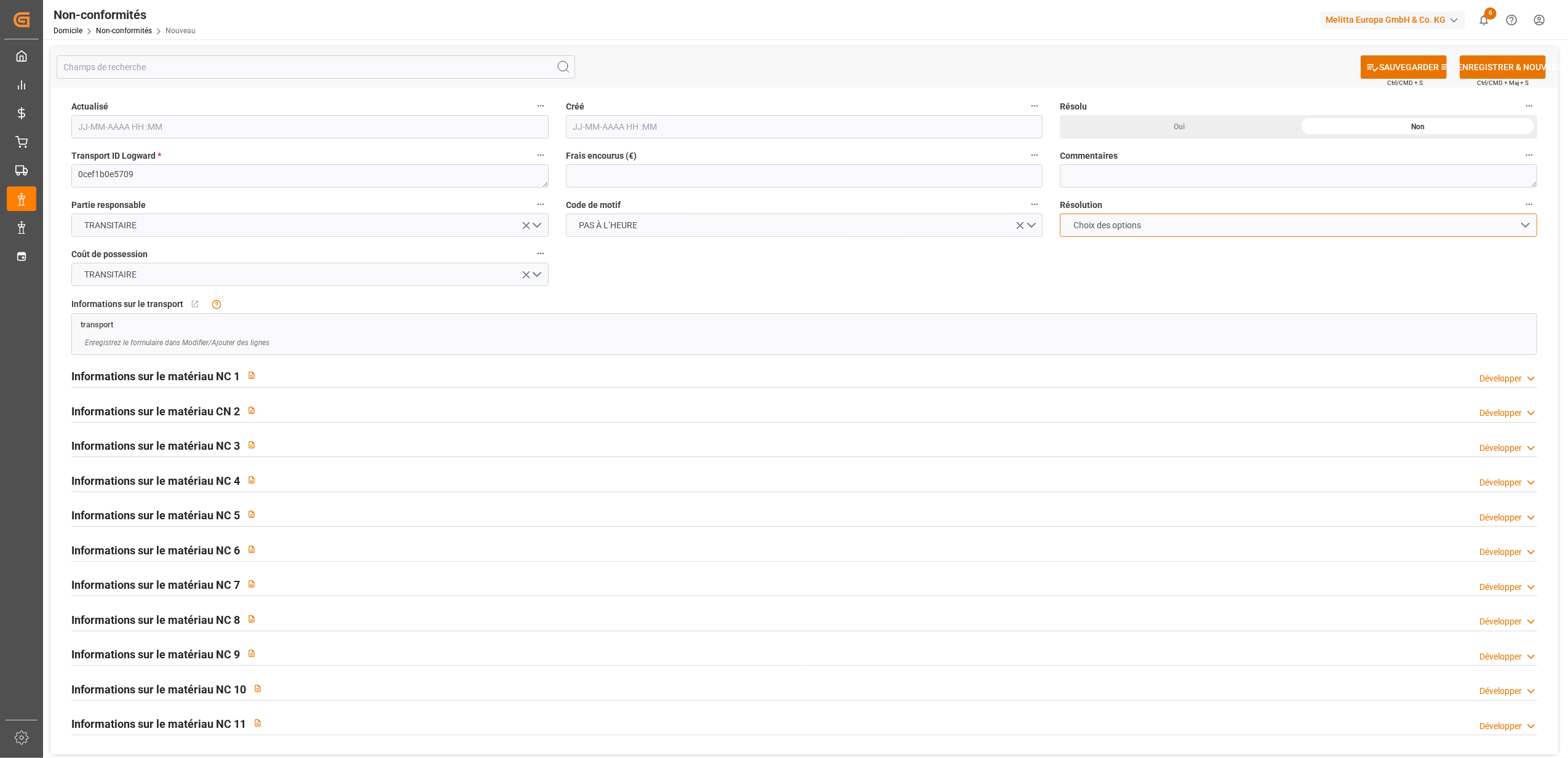
click at [1526, 226] on button "Choix des options" at bounding box center [1299, 225] width 477 height 23
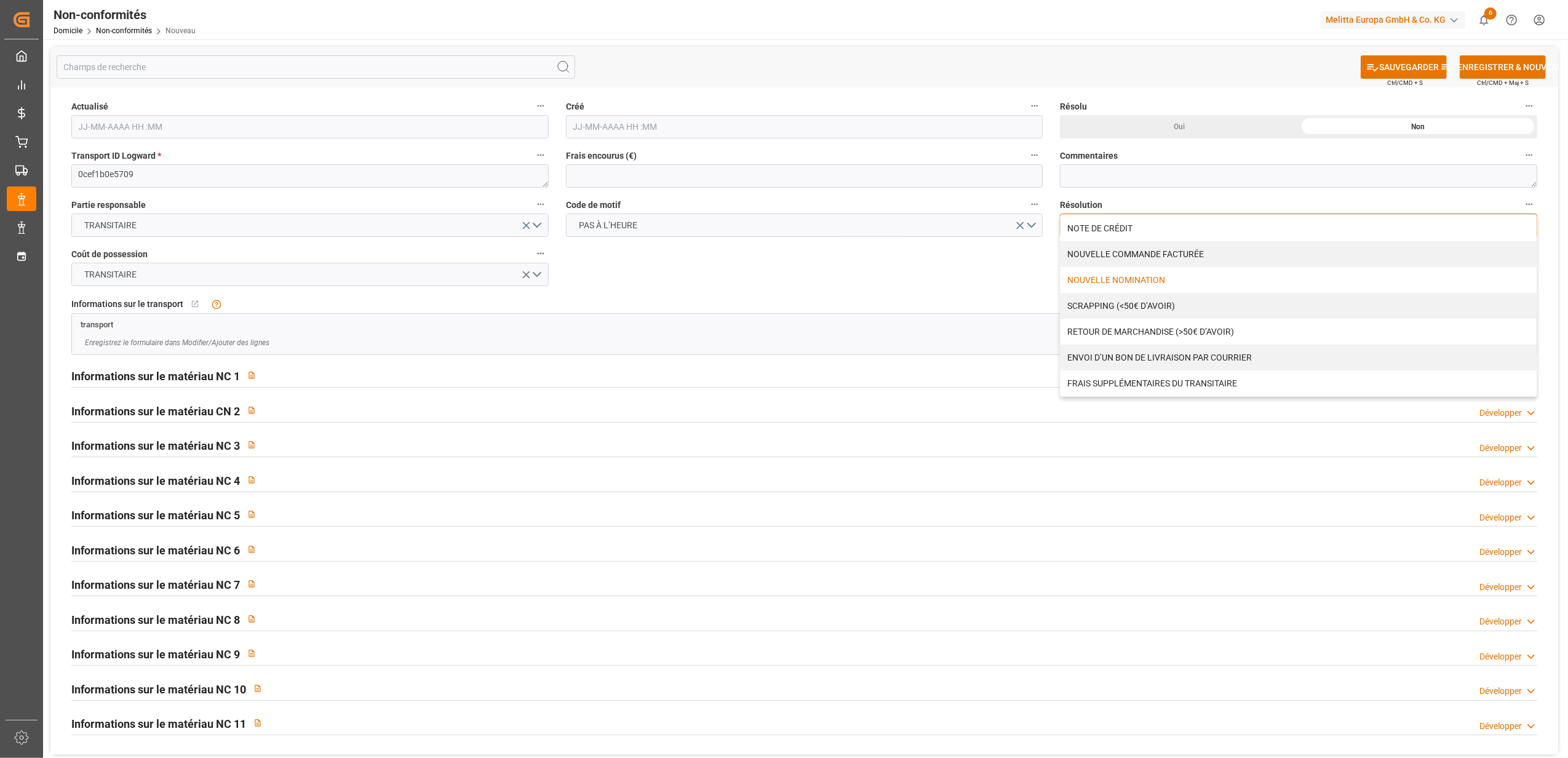
click at [1237, 281] on div "NOUVELLE NOMINATION" at bounding box center [1299, 280] width 476 height 26
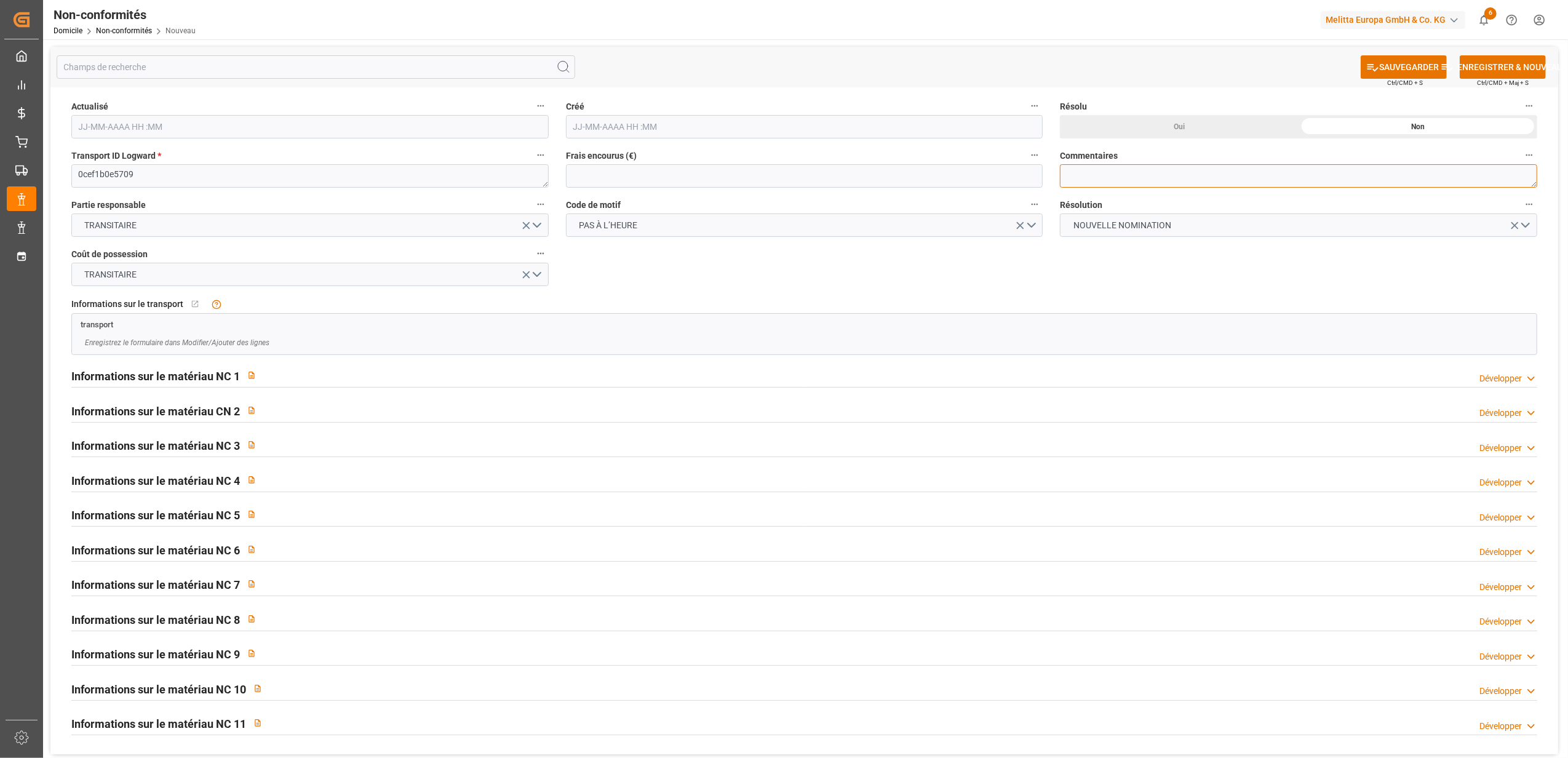
drag, startPoint x: 1131, startPoint y: 180, endPoint x: 1158, endPoint y: 185, distance: 27.5
click at [1131, 180] on textarea at bounding box center [1299, 176] width 477 height 23
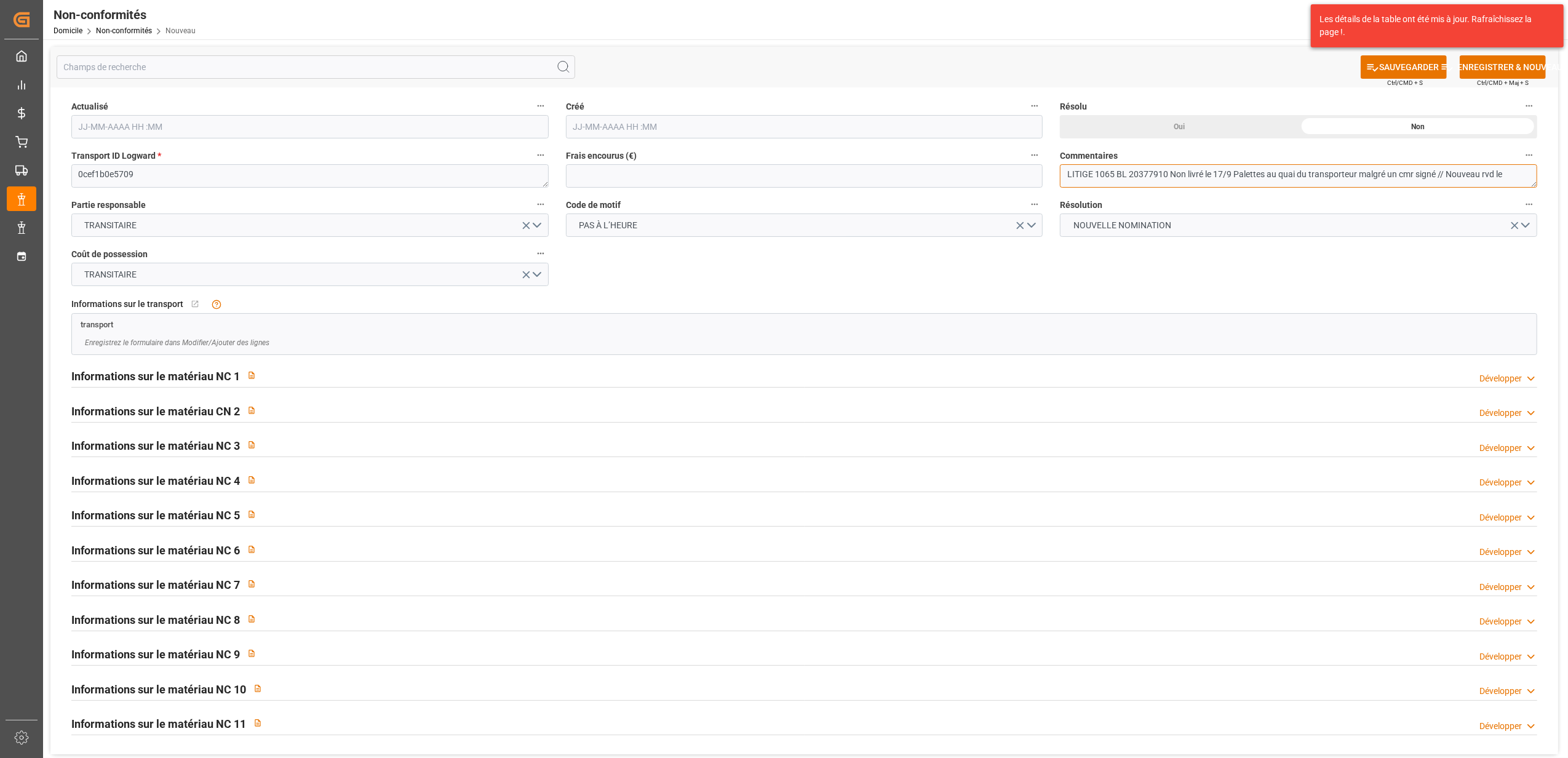
click at [1496, 173] on textarea "LITIGE 1065 BL 20377910 Non livré le 17/9 Palettes au quai du transporteur malg…" at bounding box center [1299, 176] width 477 height 23
click at [1510, 171] on textarea "LITIGE 1065 BL 20377910 Non livré le 17/9 Palettes au quai du transporteur malg…" at bounding box center [1299, 176] width 477 height 23
type textarea "LITIGE 1065 BL 20377910 Non livré le 17/9 Palettes au quai du transporteur malg…"
click at [1407, 69] on font "SAUVEGARDER" at bounding box center [1410, 67] width 60 height 13
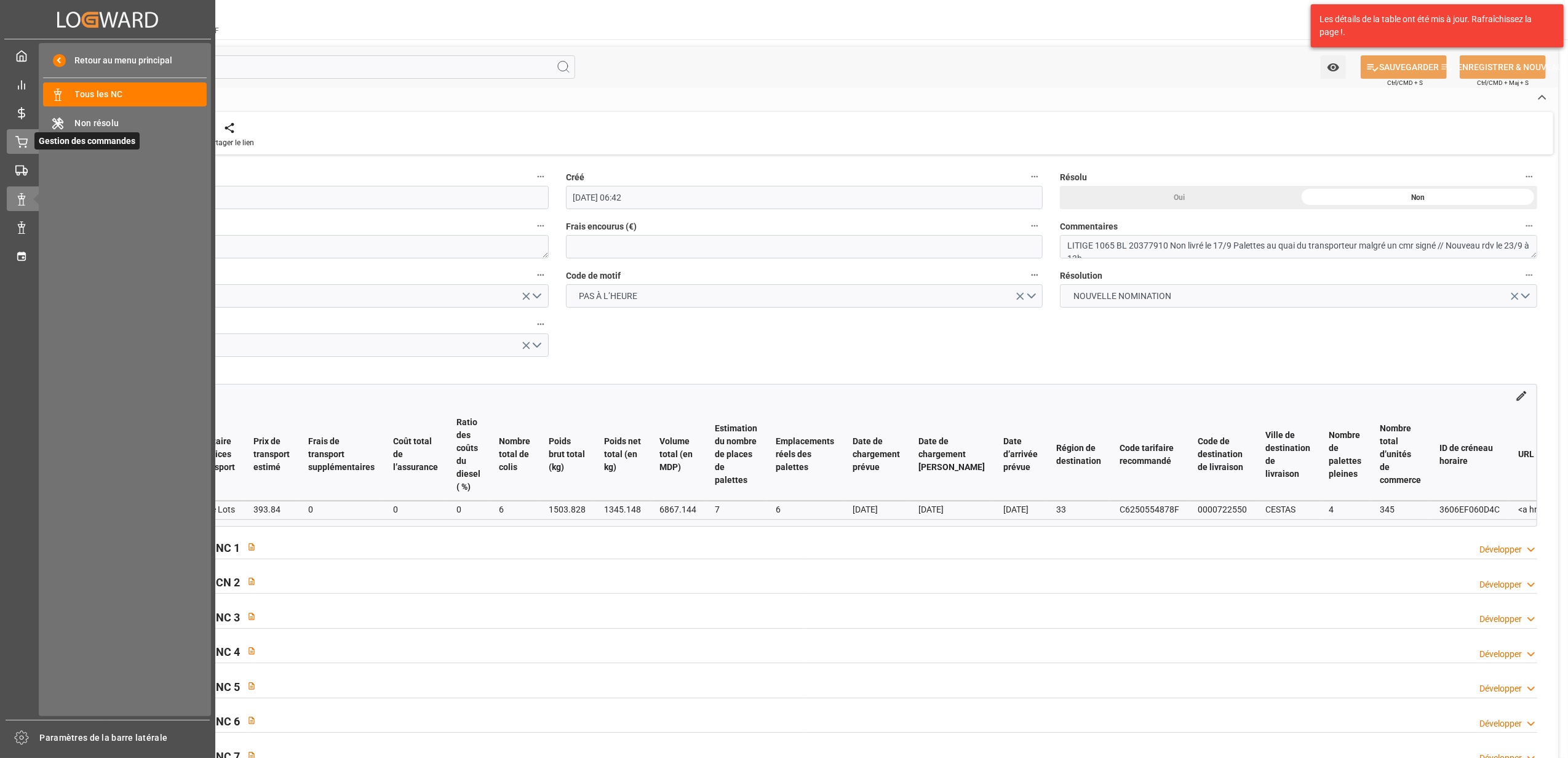
click at [14, 143] on div at bounding box center [17, 142] width 21 height 13
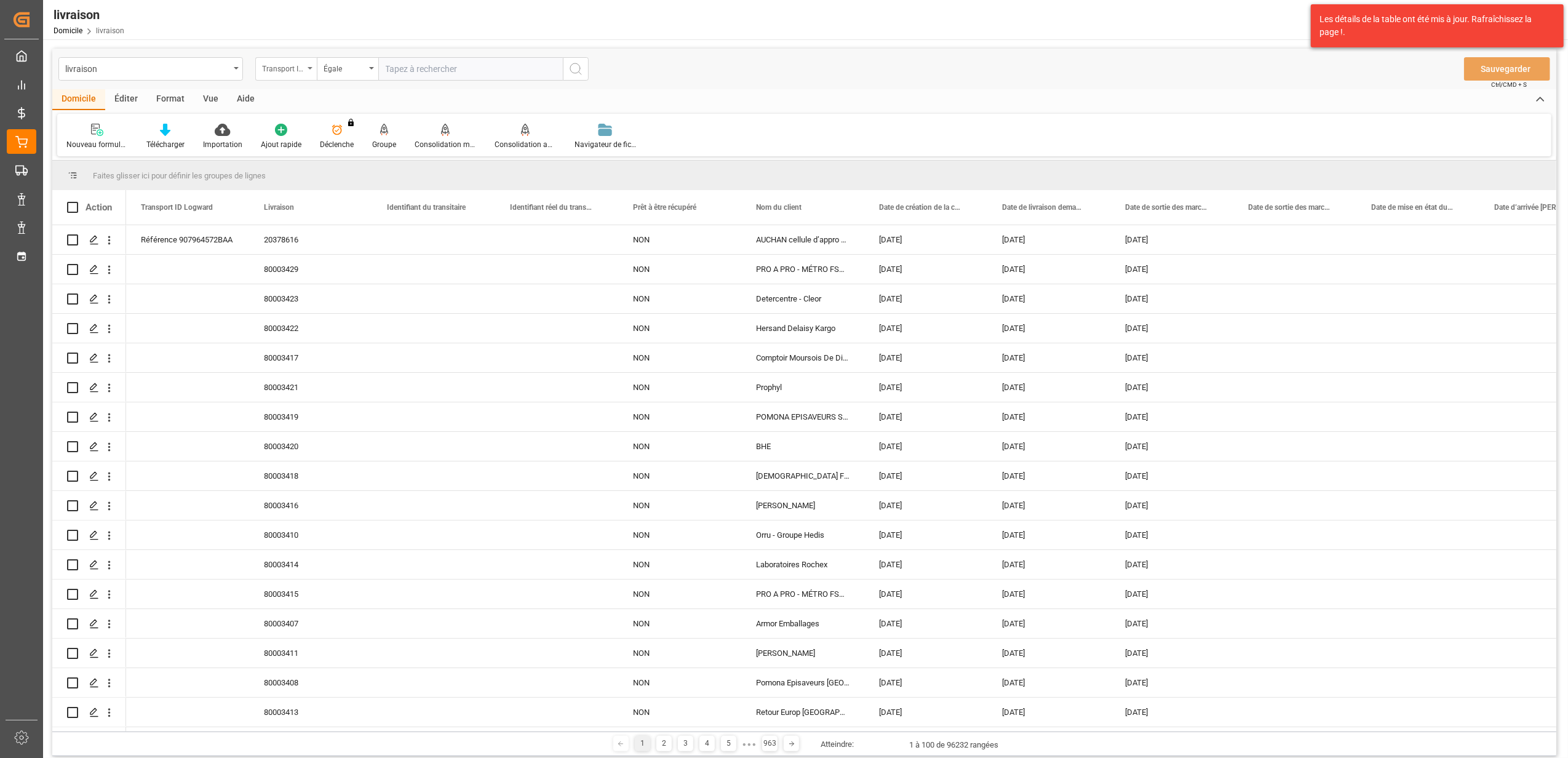
click at [311, 70] on div "Transport ID Logward" at bounding box center [286, 69] width 61 height 23
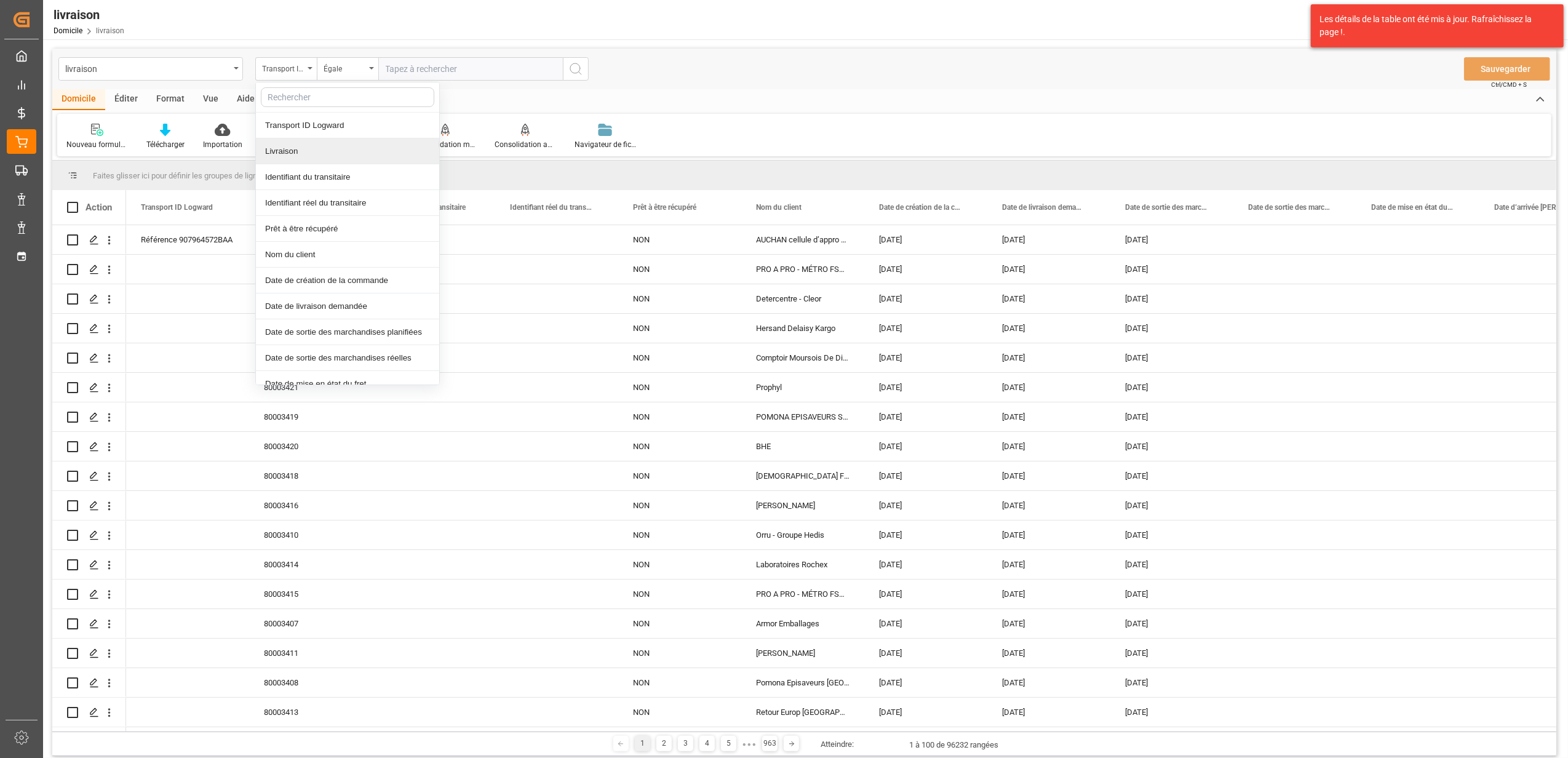
click at [306, 161] on div "Livraison" at bounding box center [347, 151] width 183 height 26
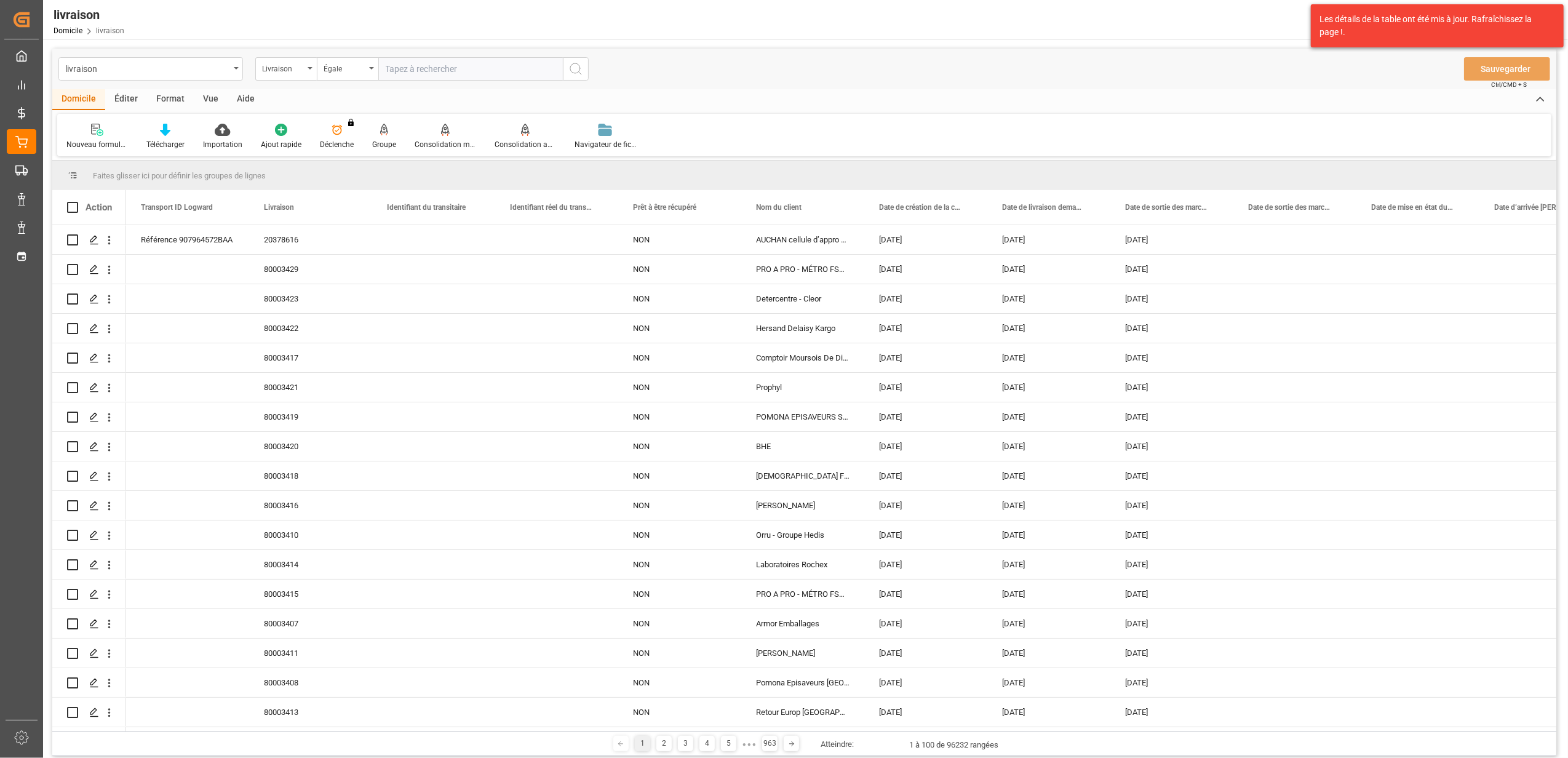
click at [460, 77] on input "text" at bounding box center [470, 69] width 185 height 23
paste input "00051902"
drag, startPoint x: 456, startPoint y: 65, endPoint x: 375, endPoint y: 66, distance: 81.0
click at [375, 66] on div "Livraison Égale 00051902" at bounding box center [422, 69] width 334 height 23
paste input "20378161"
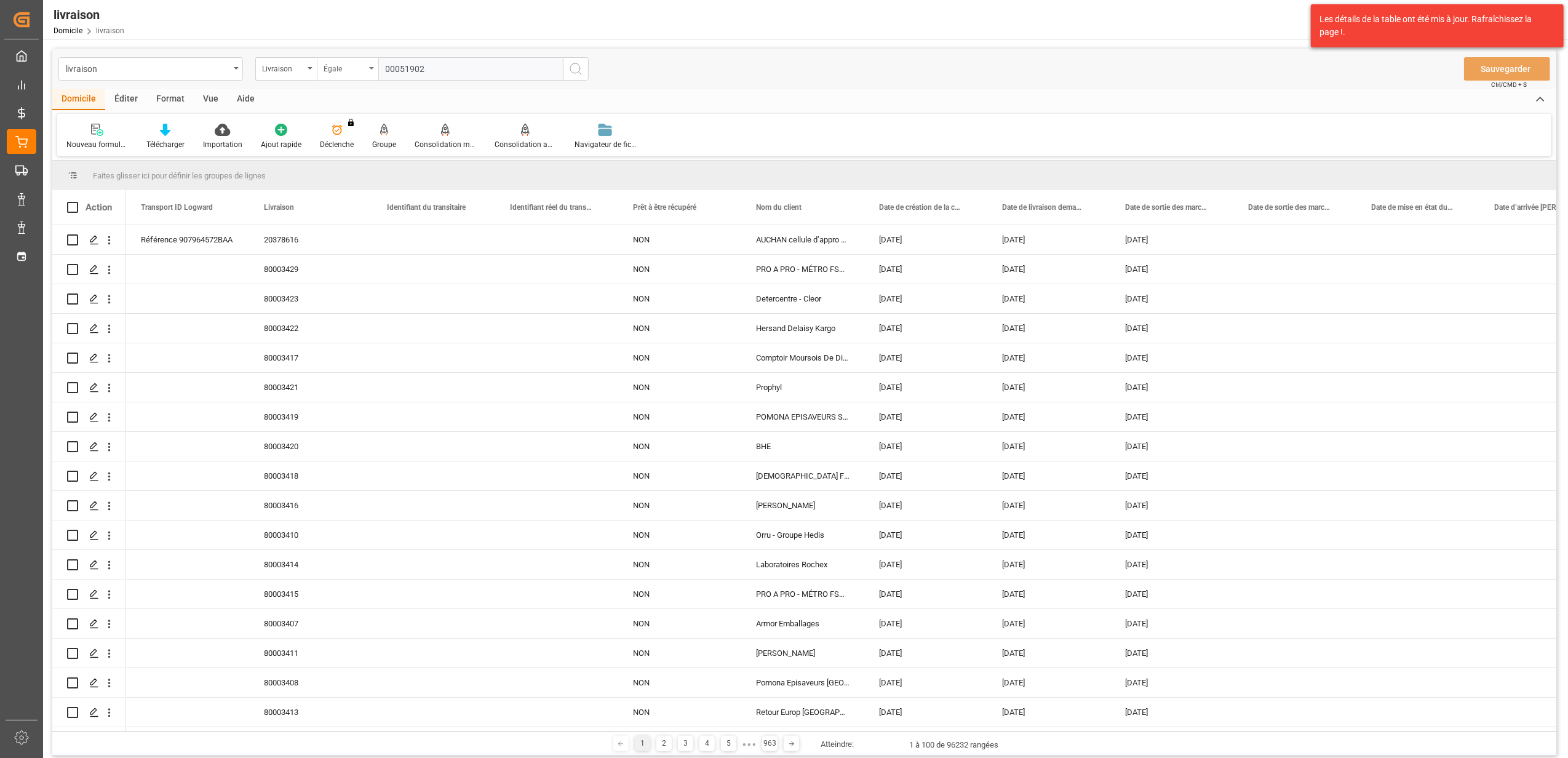
type input "20378161"
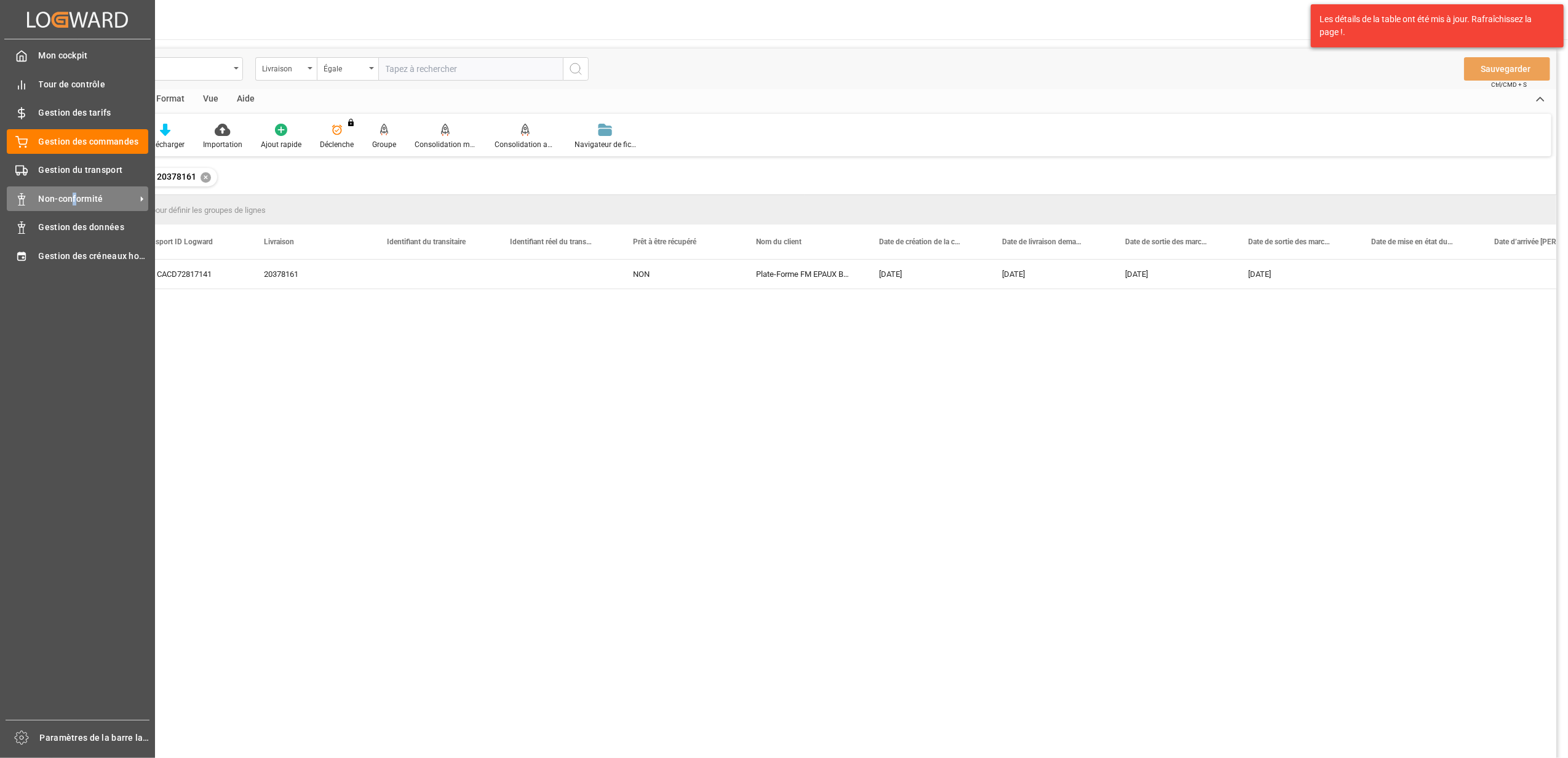
click at [74, 196] on span "Non-conformité" at bounding box center [87, 199] width 97 height 13
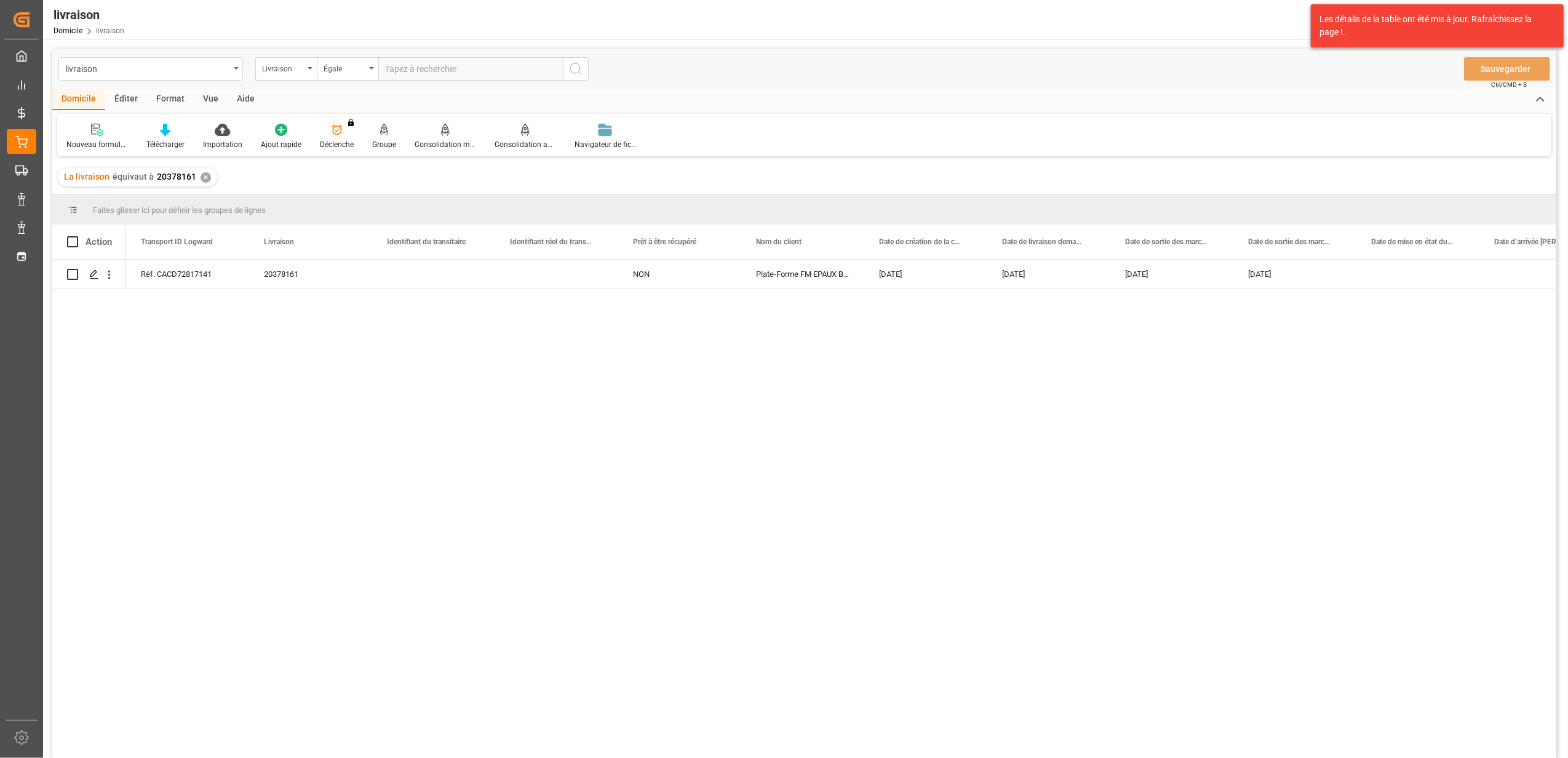
click at [201, 178] on div "✕" at bounding box center [206, 177] width 10 height 10
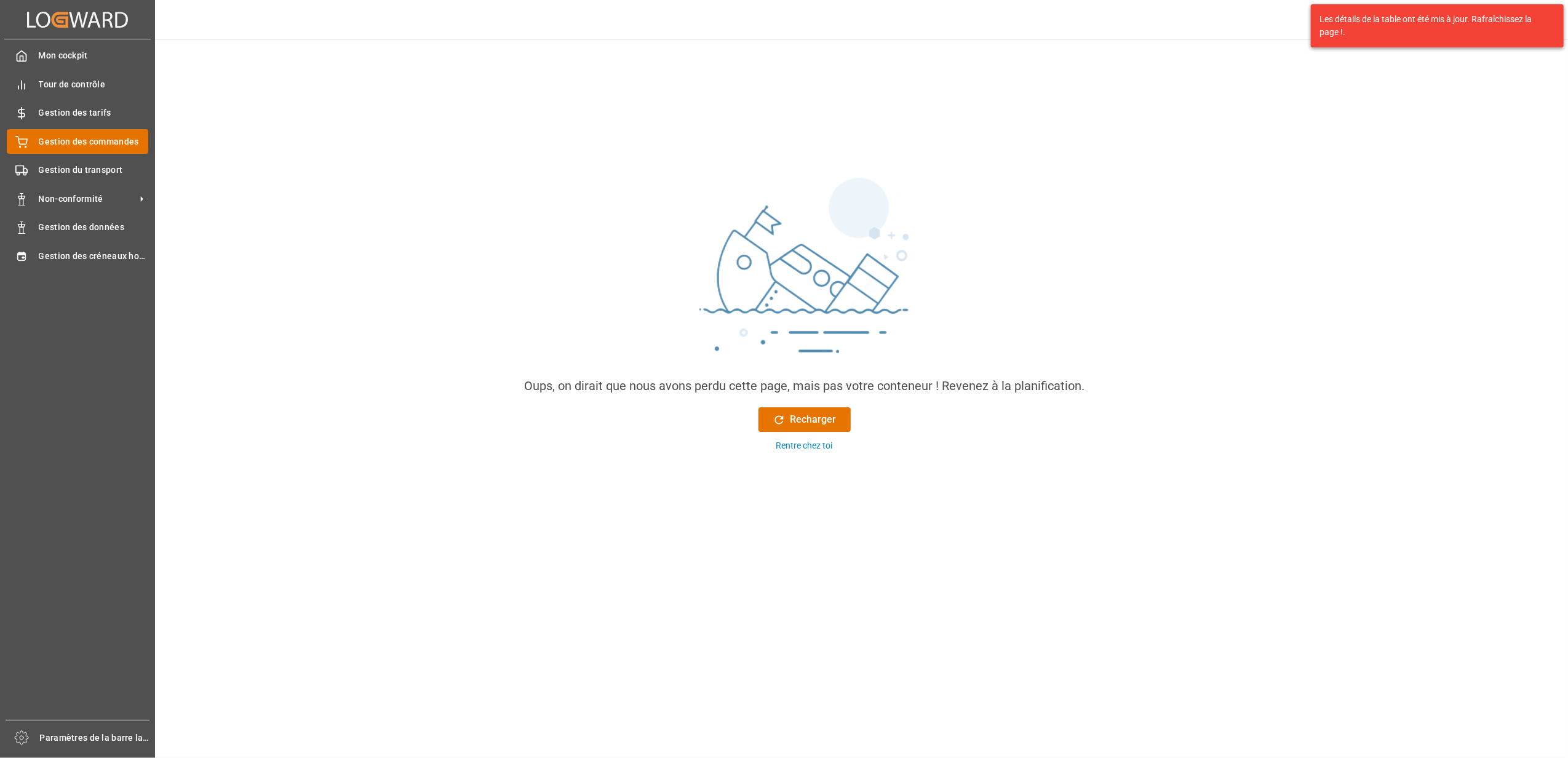
click at [31, 150] on div "Gestion des commandes Gestion des commandes" at bounding box center [77, 141] width 142 height 24
click at [47, 168] on span "Gestion du transport" at bounding box center [93, 170] width 110 height 13
click at [65, 195] on span "Non-conformité" at bounding box center [87, 199] width 97 height 13
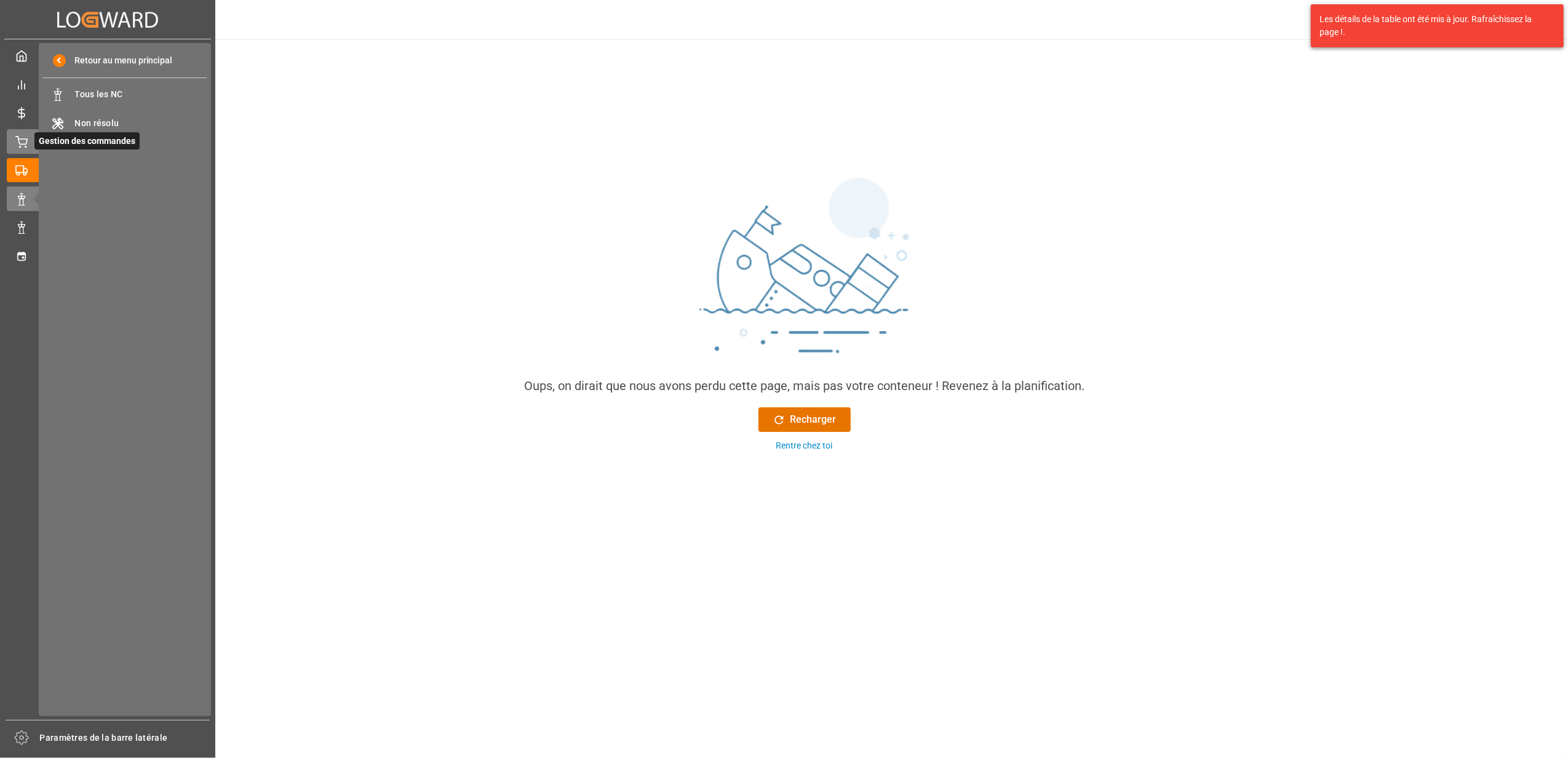
click at [18, 144] on icon at bounding box center [21, 142] width 12 height 12
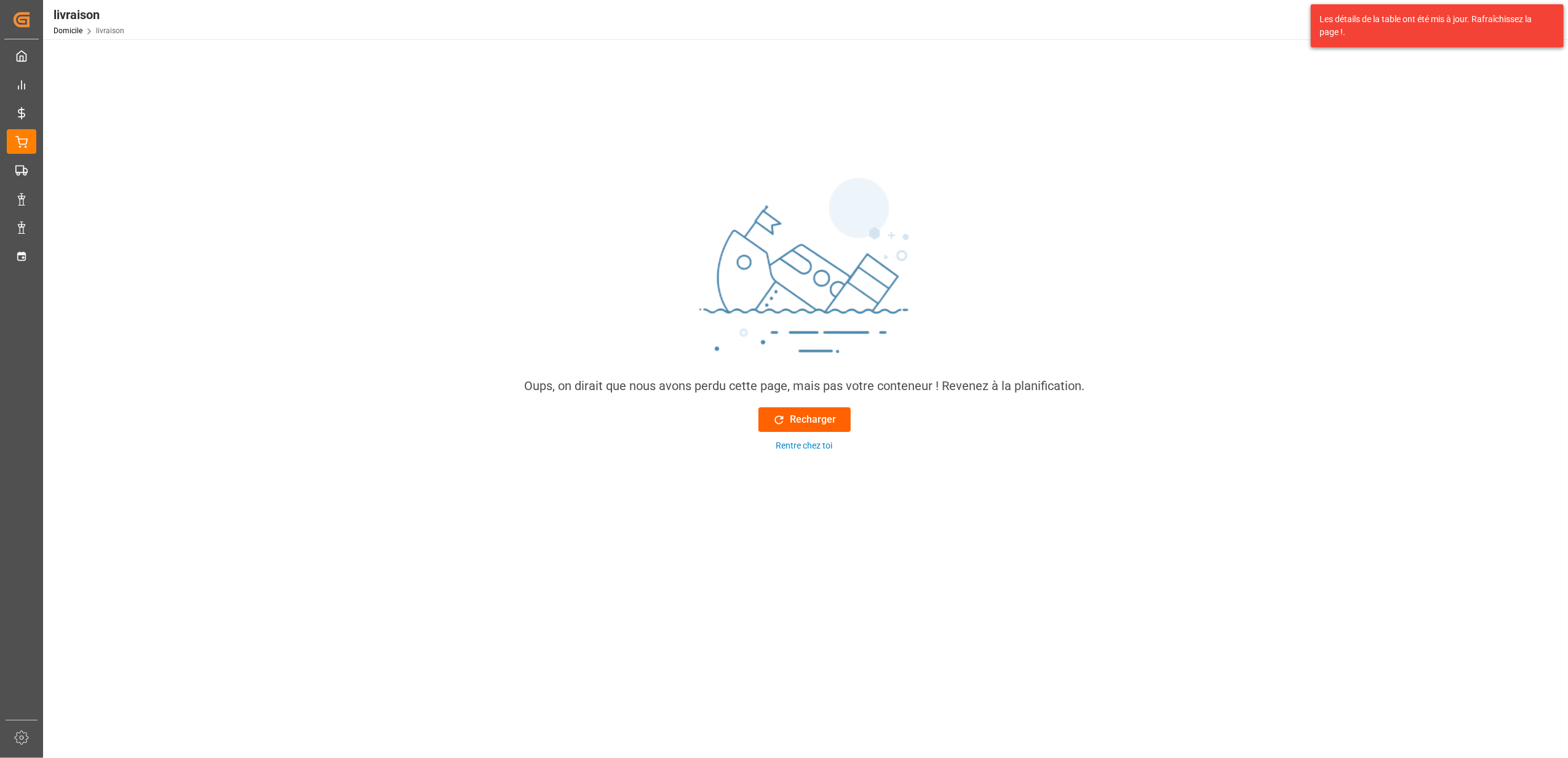
click at [812, 429] on button "Recharger" at bounding box center [804, 420] width 92 height 25
click at [806, 418] on font "Recharger" at bounding box center [813, 420] width 46 height 15
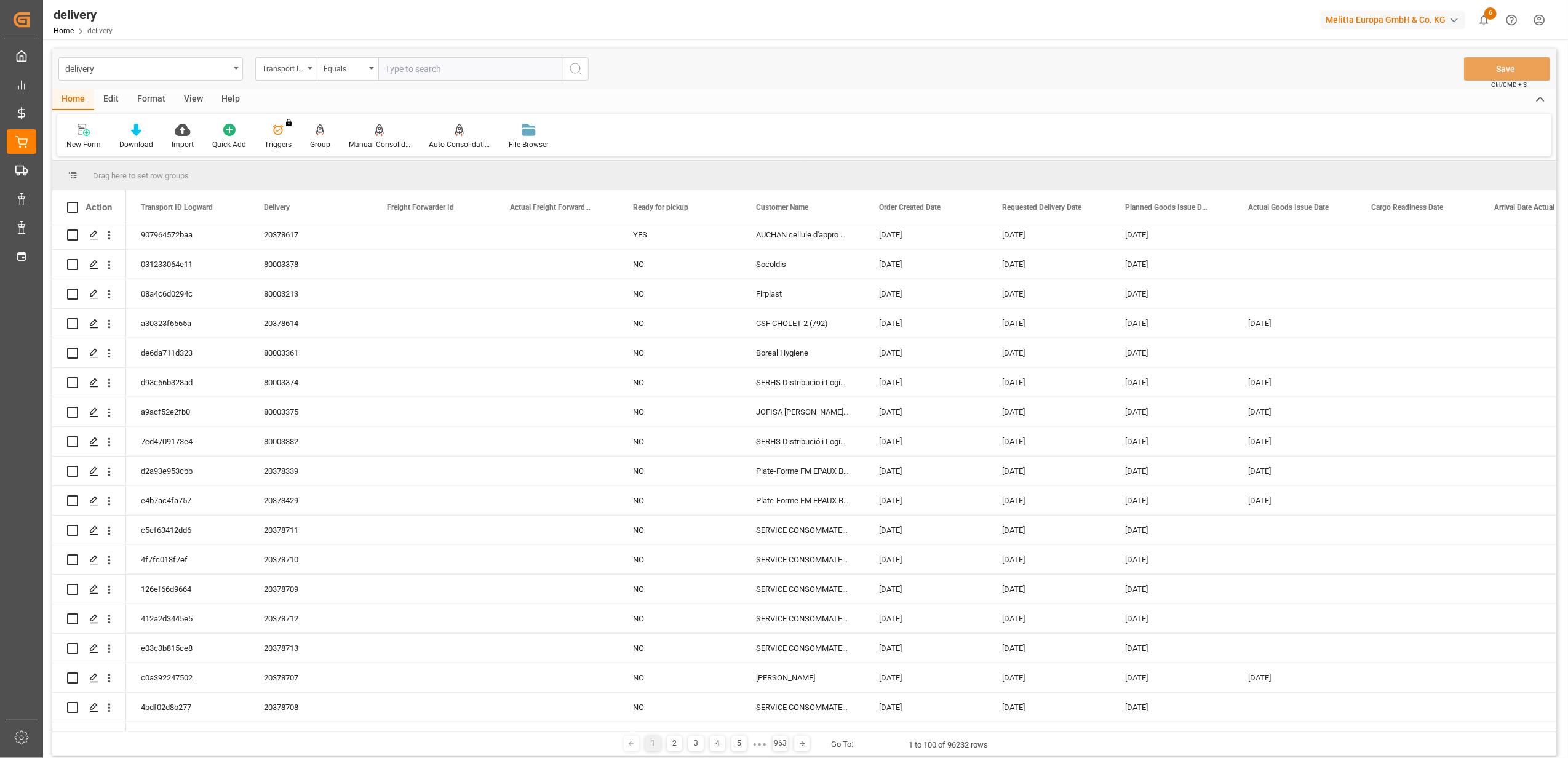
scroll to position [2216, 0]
